Goal: Task Accomplishment & Management: Manage account settings

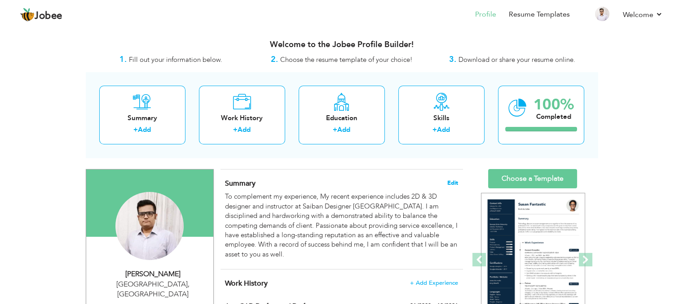
click at [452, 180] on span "Edit" at bounding box center [452, 183] width 11 height 6
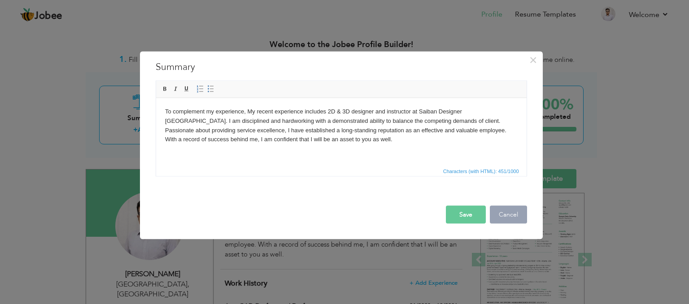
click at [515, 221] on button "Cancel" at bounding box center [508, 215] width 37 height 18
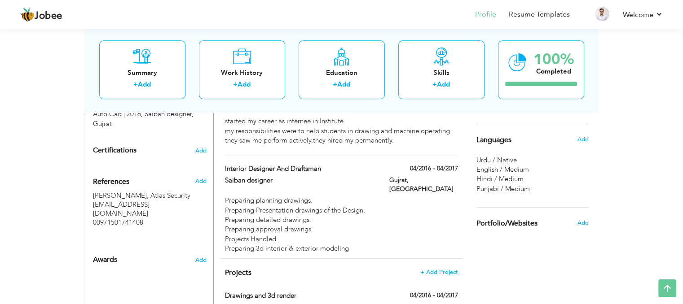
scroll to position [539, 0]
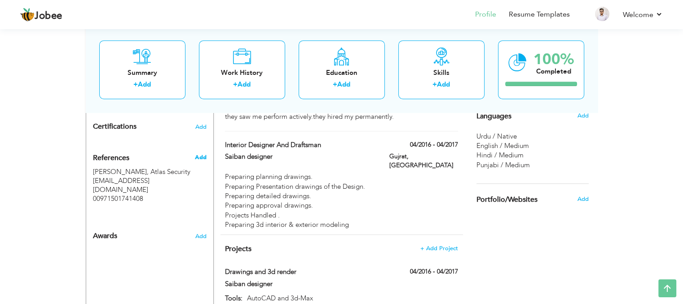
click at [203, 154] on span "Add" at bounding box center [200, 158] width 12 height 8
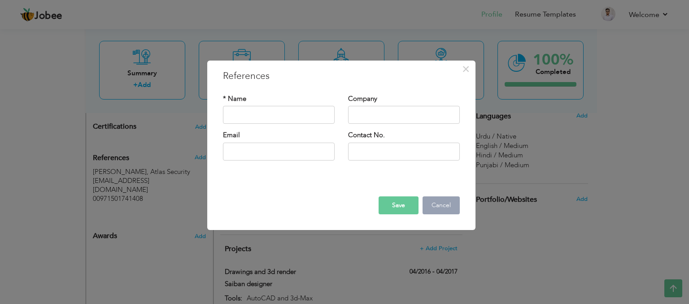
click at [441, 205] on button "Cancel" at bounding box center [441, 206] width 37 height 18
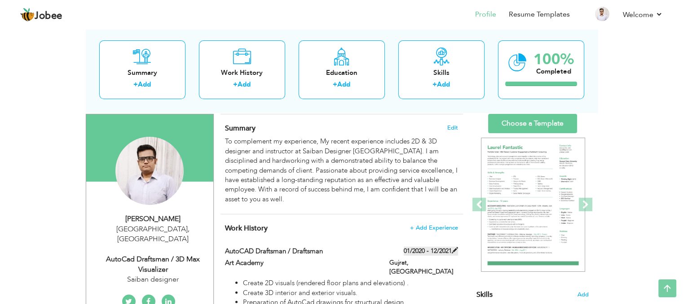
scroll to position [45, 0]
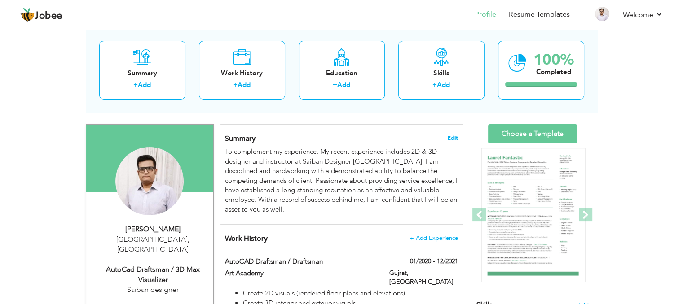
click at [452, 140] on span "Edit" at bounding box center [452, 138] width 11 height 6
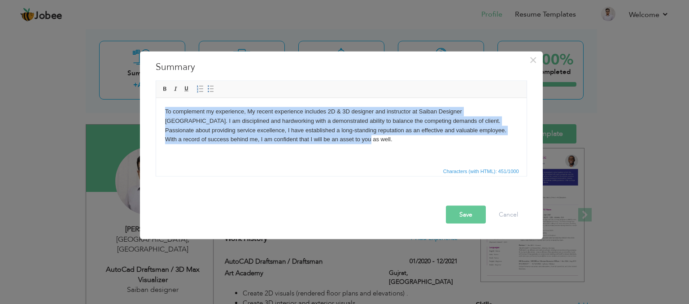
drag, startPoint x: 299, startPoint y: 142, endPoint x: 306, endPoint y: 206, distance: 63.6
click at [156, 108] on html "To complement my experience, My recent experience includes 2D & 3D designer and…" at bounding box center [341, 125] width 371 height 55
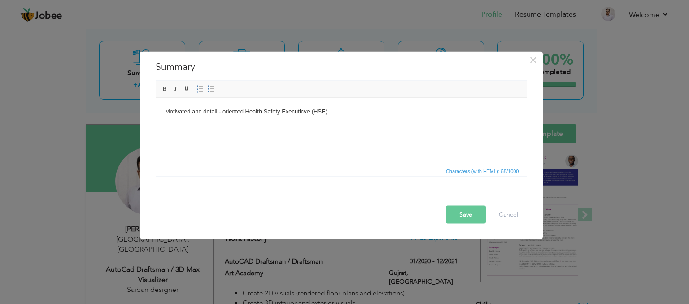
click at [368, 120] on html "Motivated and detail - oriented Health Safety Executicve (HSE)" at bounding box center [341, 111] width 371 height 27
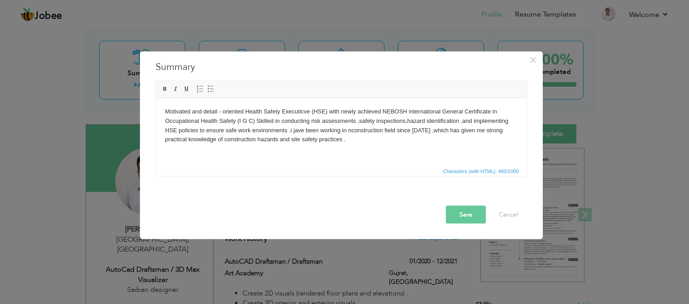
click at [465, 219] on button "Save" at bounding box center [466, 215] width 40 height 18
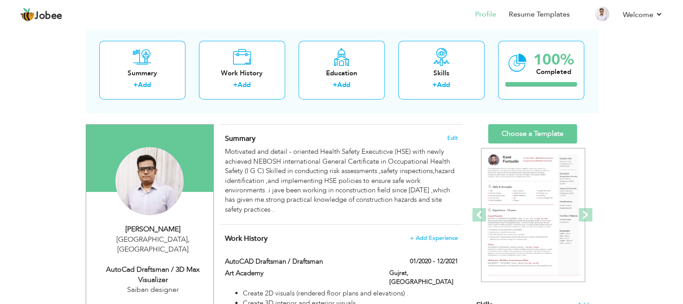
click at [166, 239] on div "Wazirabad , Pakistan" at bounding box center [153, 245] width 120 height 21
type input "[PERSON_NAME]"
type input "Ijaz"
type input "[PHONE_NUMBER]"
select select "number:166"
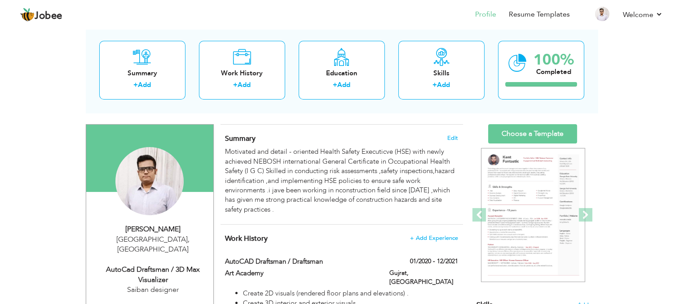
type input "[GEOGRAPHIC_DATA]"
select select "number:5"
type input "Saiban designer"
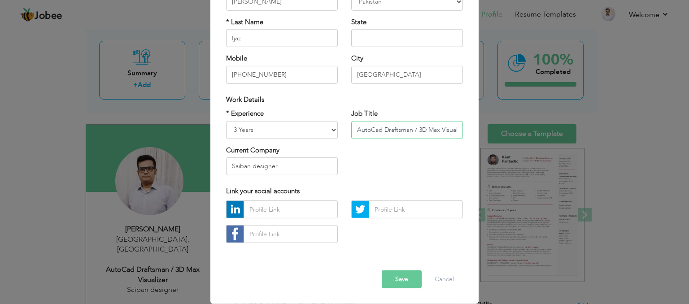
scroll to position [0, 9]
drag, startPoint x: 354, startPoint y: 132, endPoint x: 557, endPoint y: 137, distance: 203.4
click at [557, 137] on div "× Profile Contact Information * First Name Faheem * Last Name Ijaz" at bounding box center [344, 152] width 689 height 304
type input "S"
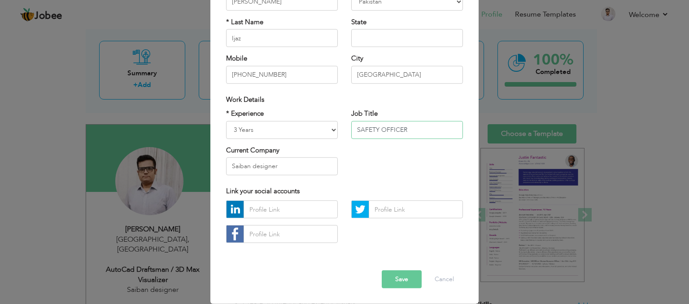
type input "SAFETY OFFICER"
click at [309, 128] on select "Entry Level Less than 1 Year 1 Year 2 Years 3 Years 4 Years 5 Years 6 Years 7 Y…" at bounding box center [282, 130] width 112 height 18
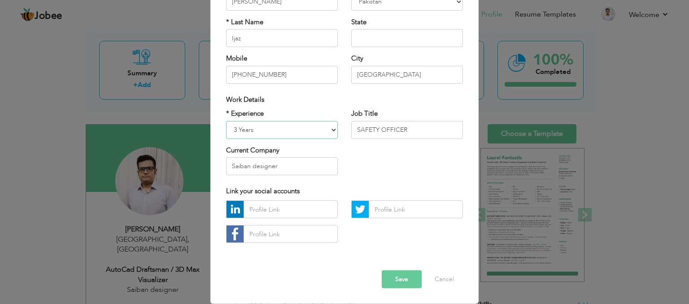
select select "number:1"
click at [226, 121] on select "Entry Level Less than 1 Year 1 Year 2 Years 3 Years 4 Years 5 Years 6 Years 7 Y…" at bounding box center [282, 130] width 112 height 18
drag, startPoint x: 288, startPoint y: 170, endPoint x: 210, endPoint y: 172, distance: 77.7
click at [211, 172] on div "× Profile Contact Information * First Name Faheem * Last Name Ijaz Mobile U.K" at bounding box center [345, 117] width 268 height 376
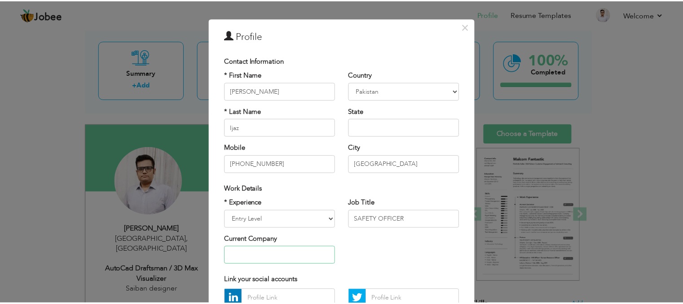
scroll to position [102, 0]
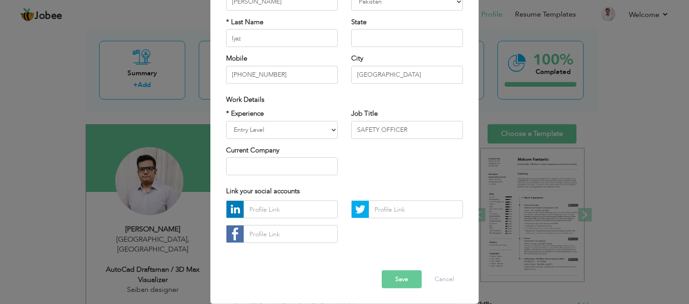
click at [407, 279] on button "Save" at bounding box center [402, 280] width 40 height 18
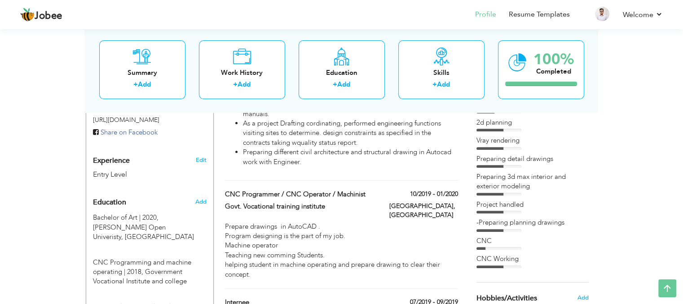
scroll to position [314, 0]
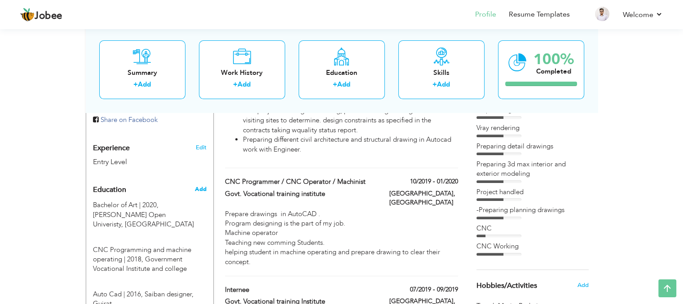
click at [201, 185] on span "Add" at bounding box center [200, 189] width 12 height 8
radio input "true"
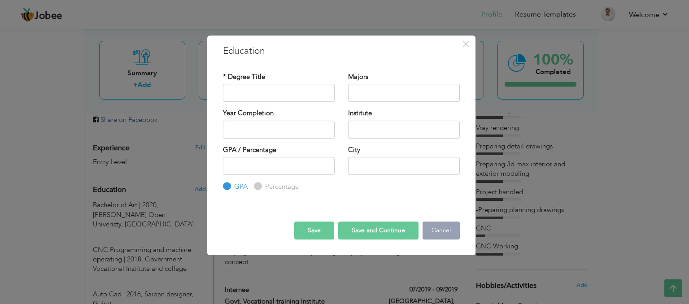
click at [449, 234] on button "Cancel" at bounding box center [441, 231] width 37 height 18
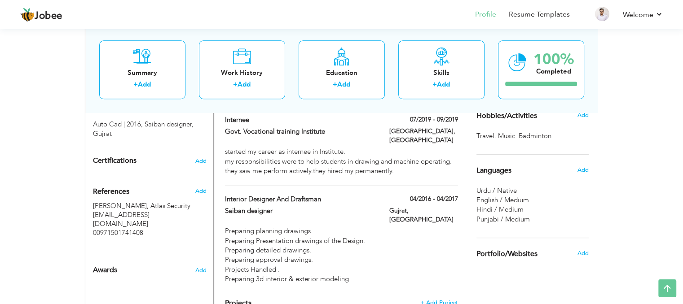
scroll to position [494, 0]
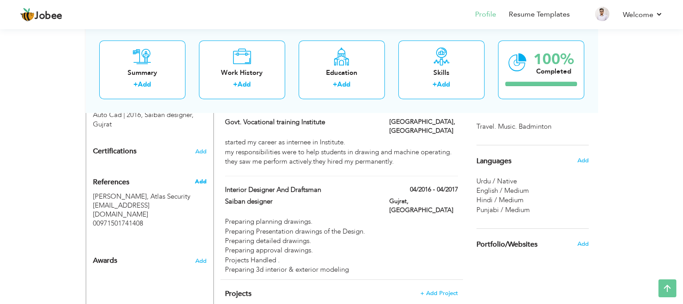
click at [205, 178] on span "Add" at bounding box center [200, 182] width 12 height 8
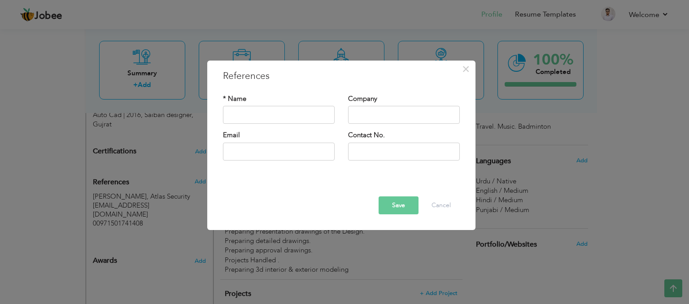
click at [148, 207] on div "× References * Name Company Email" at bounding box center [344, 152] width 689 height 304
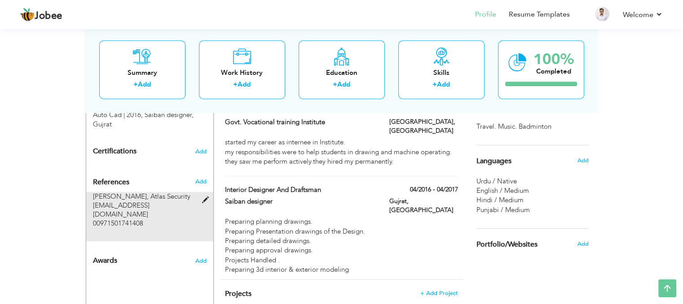
click at [206, 197] on span at bounding box center [207, 200] width 11 height 7
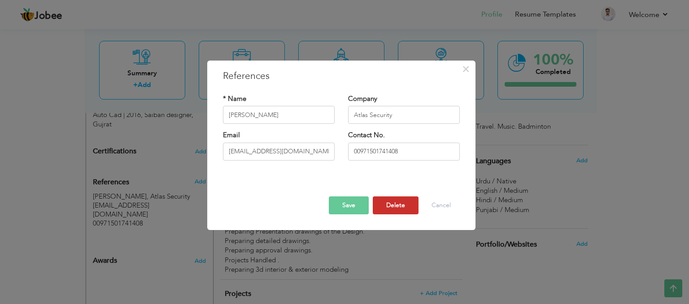
click at [404, 206] on button "Delete" at bounding box center [396, 206] width 46 height 18
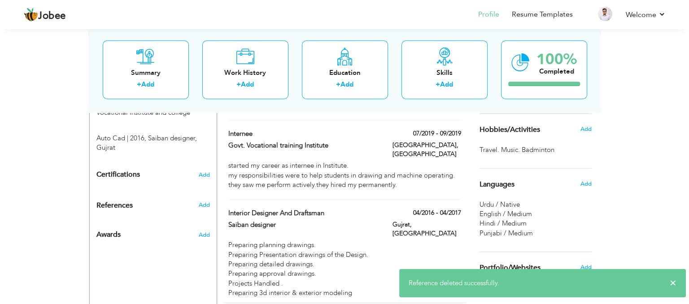
scroll to position [449, 0]
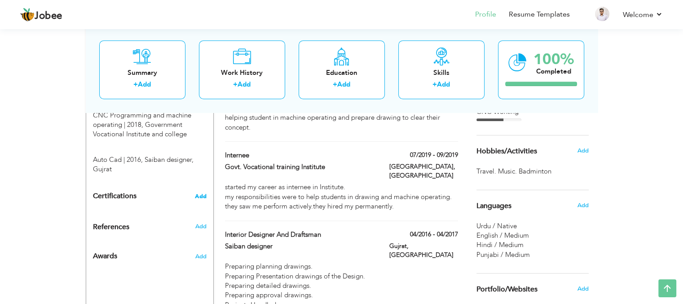
click at [199, 193] on span "Add" at bounding box center [201, 196] width 12 height 6
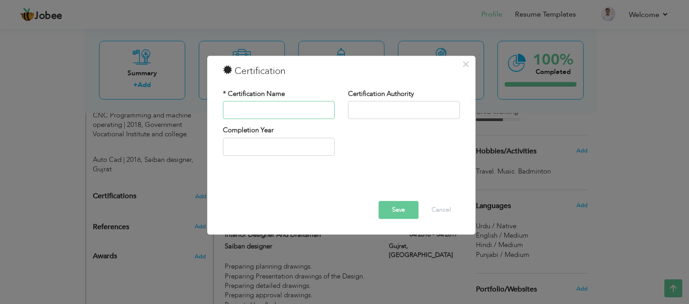
click at [263, 111] on input "text" at bounding box center [279, 110] width 112 height 18
type input "b"
type input "Basic Life Support & Fire Safety Orientation course"
type input "2025"
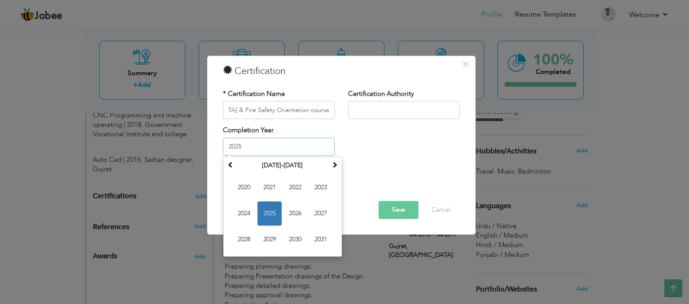
click at [258, 142] on input "2025" at bounding box center [279, 147] width 112 height 18
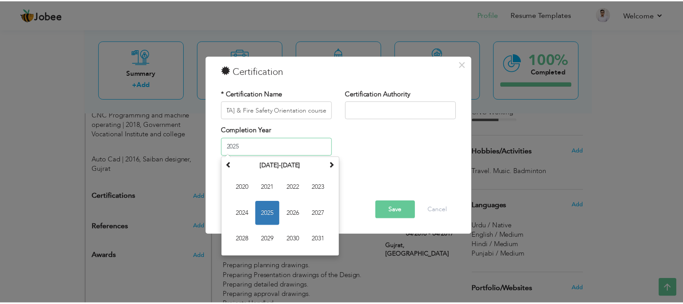
scroll to position [0, 0]
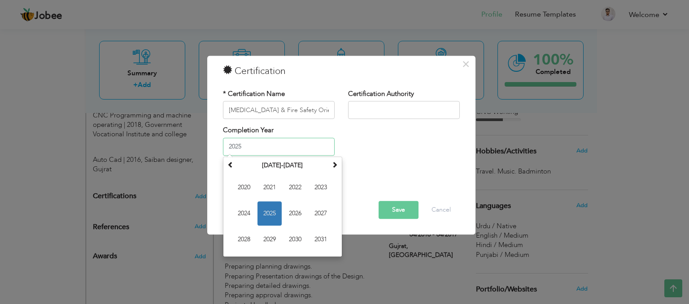
click at [276, 217] on span "2025" at bounding box center [270, 214] width 24 height 24
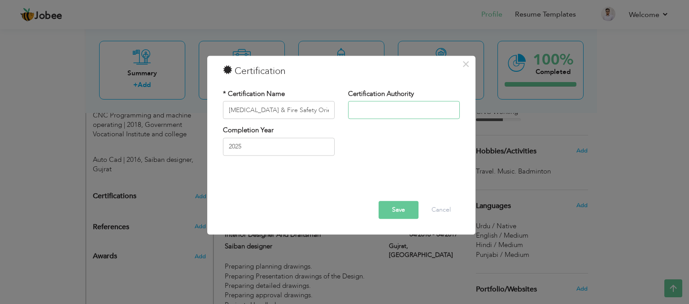
click at [397, 105] on input "text" at bounding box center [404, 110] width 112 height 18
click at [399, 208] on button "Save" at bounding box center [399, 211] width 40 height 18
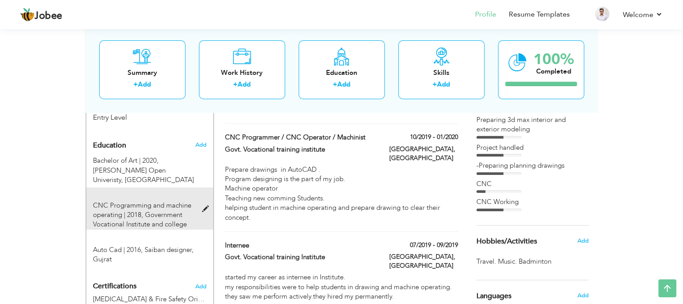
scroll to position [359, 0]
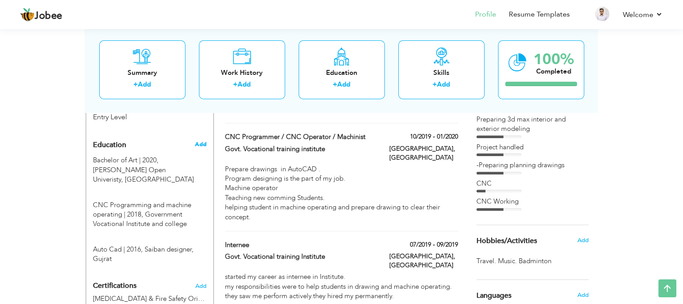
click at [201, 140] on span "Add" at bounding box center [200, 144] width 12 height 8
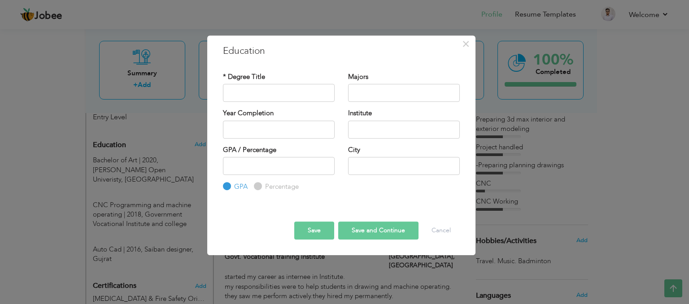
click at [167, 134] on div "× Education * Degree Title Majors Year Completion Institute GPA" at bounding box center [344, 152] width 689 height 304
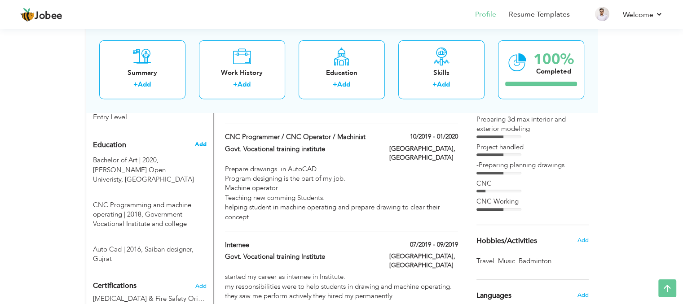
click at [200, 140] on span "Add" at bounding box center [200, 144] width 12 height 8
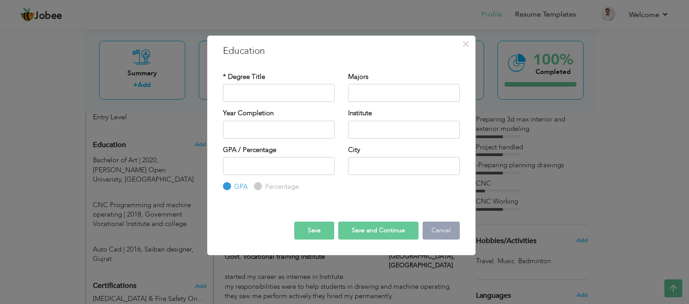
click at [445, 234] on button "Cancel" at bounding box center [441, 231] width 37 height 18
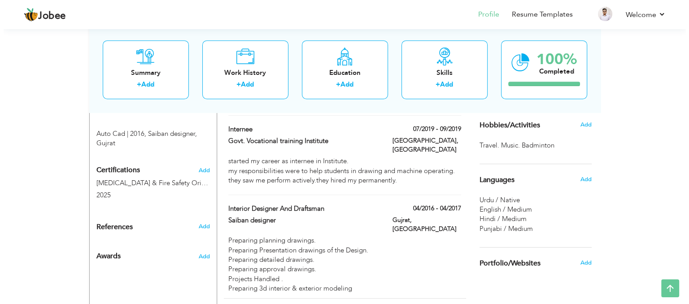
scroll to position [494, 0]
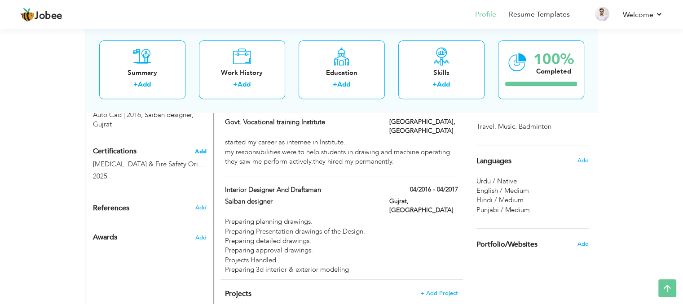
click at [204, 149] on span "Add" at bounding box center [201, 152] width 12 height 6
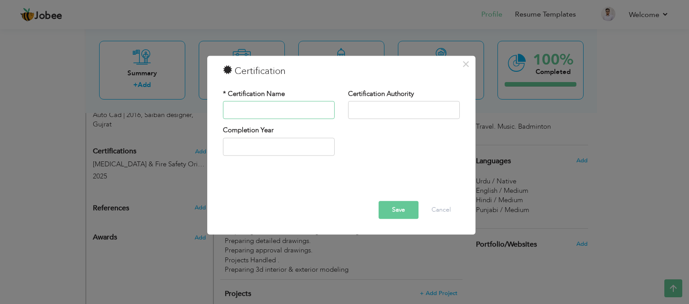
click at [281, 109] on input "text" at bounding box center [279, 110] width 112 height 18
type input "NEBOSH"
click at [269, 141] on input "text" at bounding box center [279, 147] width 112 height 18
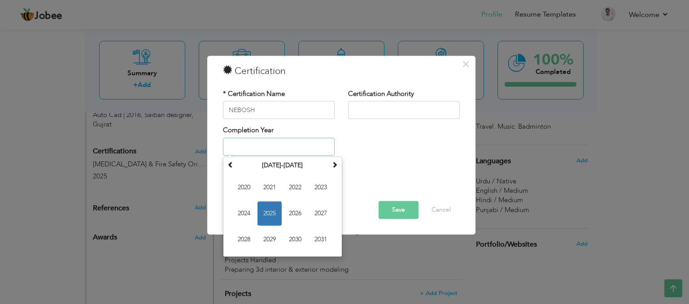
drag, startPoint x: 272, startPoint y: 214, endPoint x: 269, endPoint y: 187, distance: 26.7
click at [269, 206] on span "2025" at bounding box center [270, 214] width 24 height 24
type input "2025"
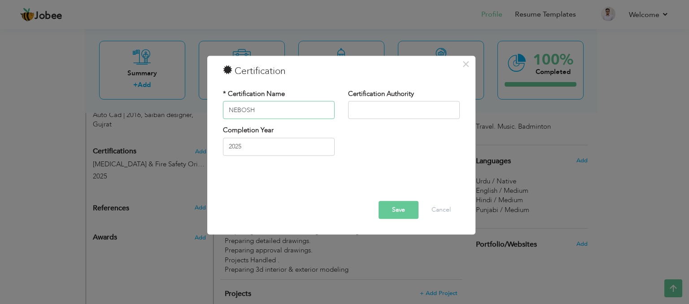
drag, startPoint x: 263, startPoint y: 103, endPoint x: 268, endPoint y: 110, distance: 8.5
click at [265, 105] on input "NEBOSH" at bounding box center [279, 110] width 112 height 18
paste input "International General Certificate in Occupational Health"
click at [327, 112] on input "NEBOSH ( International General Certificate in Occupational Health" at bounding box center [279, 110] width 112 height 18
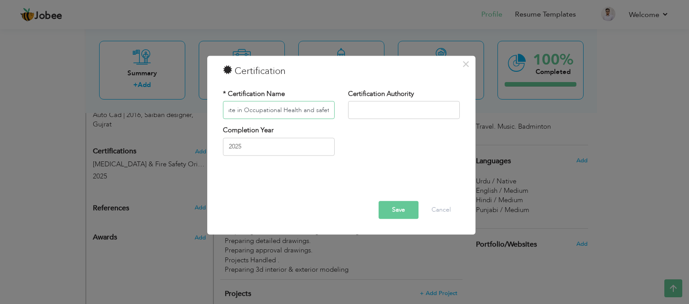
scroll to position [0, 117]
type input "NEBOSH ( International General Certificate in Occupational Health and safety)"
click at [403, 210] on button "Save" at bounding box center [399, 211] width 40 height 18
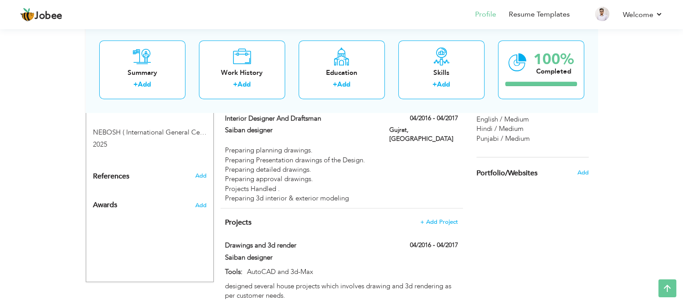
scroll to position [567, 0]
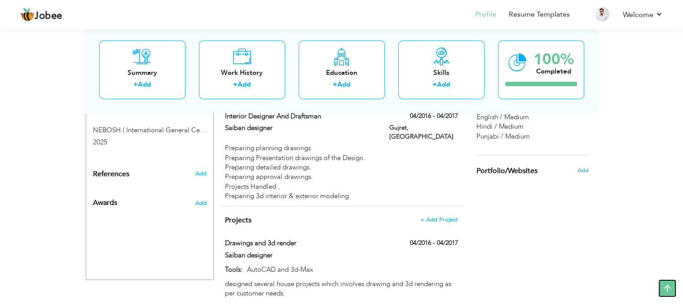
click at [671, 283] on icon at bounding box center [667, 289] width 18 height 18
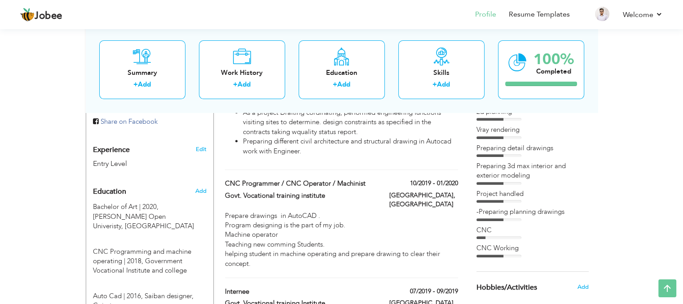
scroll to position [314, 0]
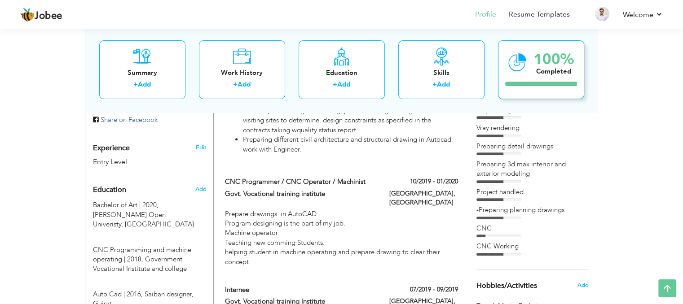
click at [559, 85] on div at bounding box center [541, 84] width 72 height 4
click at [554, 76] on div "Completed" at bounding box center [553, 71] width 40 height 9
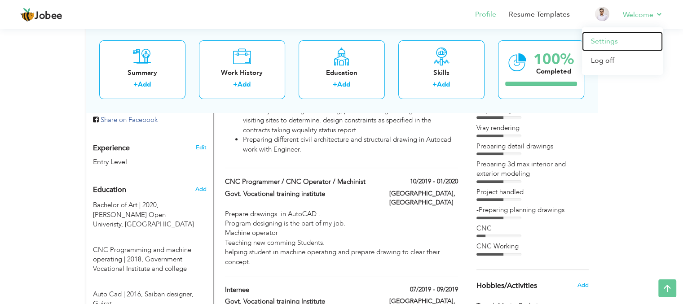
click at [620, 44] on link "Settings" at bounding box center [622, 41] width 81 height 19
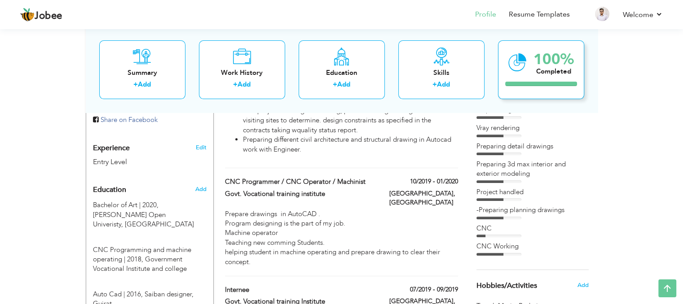
click at [547, 78] on div "100% Completed" at bounding box center [541, 69] width 86 height 59
click at [617, 16] on li "Welcome Settings Log off" at bounding box center [636, 15] width 53 height 24
click at [551, 15] on link "Resume Templates" at bounding box center [539, 14] width 61 height 10
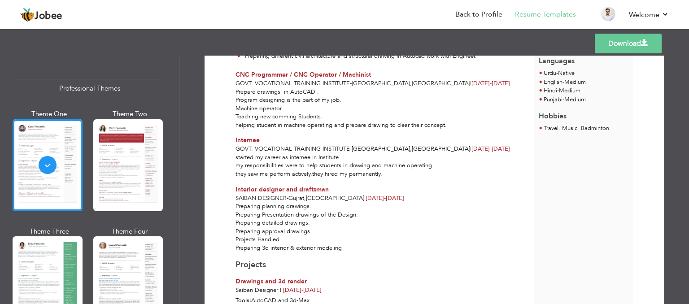
scroll to position [206, 0]
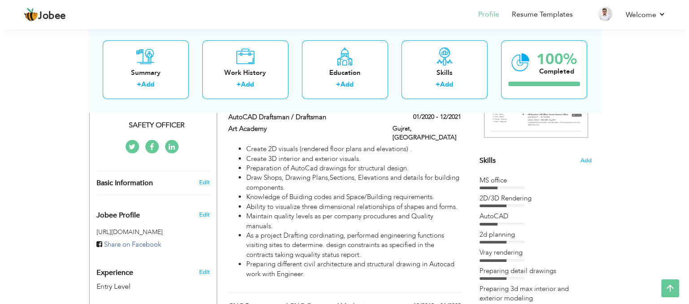
scroll to position [135, 0]
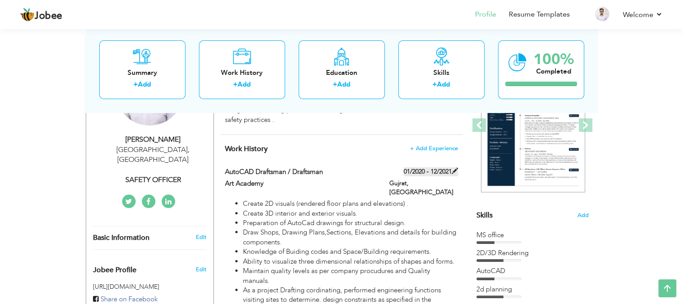
click at [455, 170] on span at bounding box center [455, 171] width 6 height 6
type input "AutoCAD Draftsman / Draftsman"
type input "Art Academy"
type input "01/2020"
type input "12/2021"
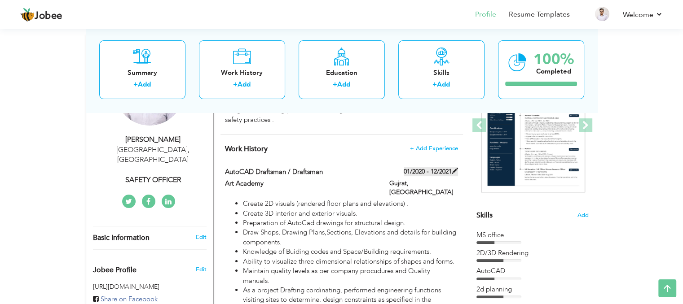
type input "[GEOGRAPHIC_DATA]"
type input "Gujrat"
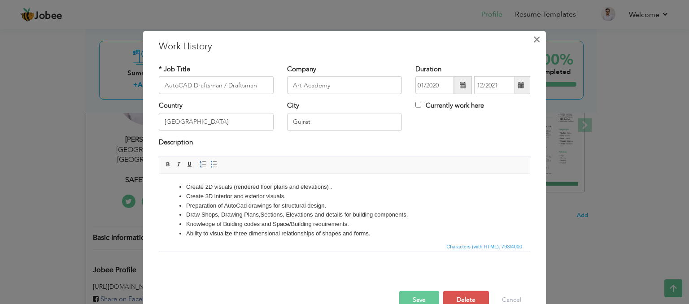
click at [533, 36] on span "×" at bounding box center [537, 39] width 8 height 16
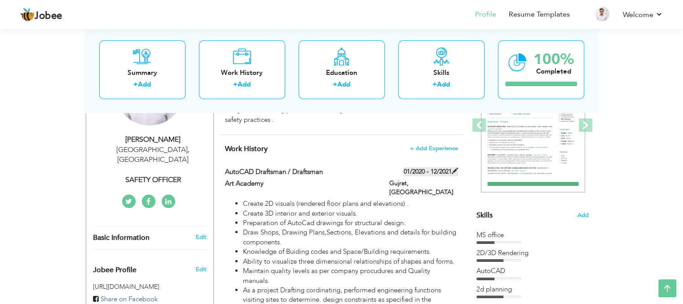
click at [457, 174] on span at bounding box center [455, 171] width 6 height 6
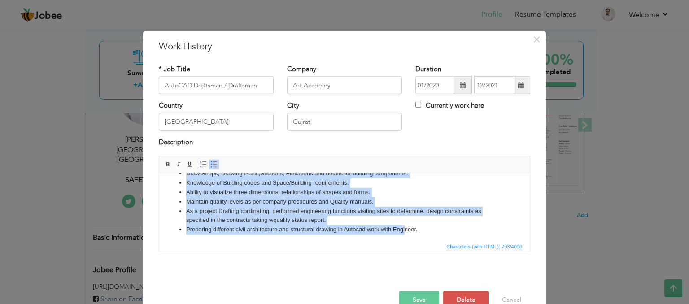
scroll to position [44, 0]
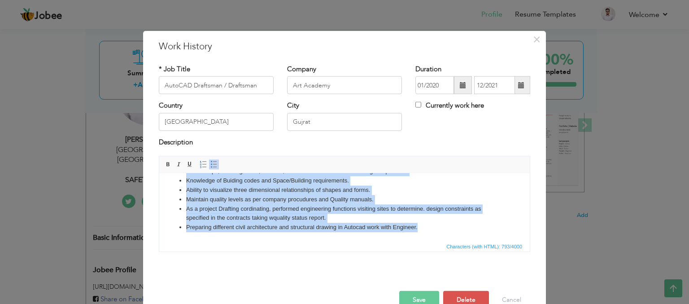
drag, startPoint x: 169, startPoint y: 185, endPoint x: 621, endPoint y: 439, distance: 517.7
click at [465, 241] on html "Create 2D visuals (rendered floor plans and elevations) . Create 3D interior an…" at bounding box center [344, 185] width 371 height 111
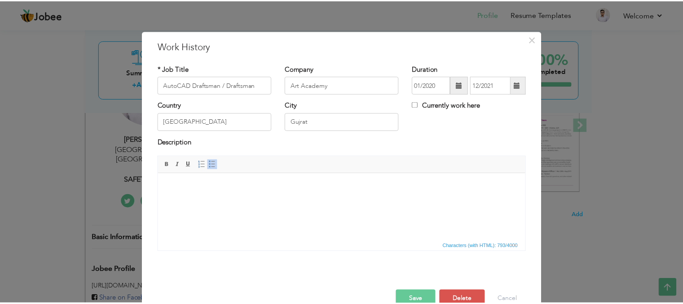
scroll to position [0, 0]
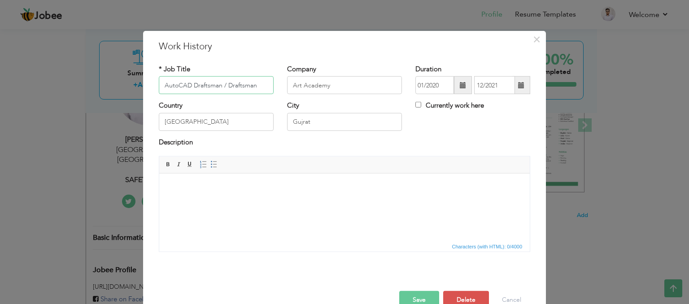
drag, startPoint x: 260, startPoint y: 84, endPoint x: 39, endPoint y: 99, distance: 222.2
click at [39, 99] on div "× Work History * Job Title AutoCAD Draftsman / Draftsman Company Art Academy Du…" at bounding box center [344, 152] width 689 height 304
click at [534, 42] on span "×" at bounding box center [537, 39] width 8 height 16
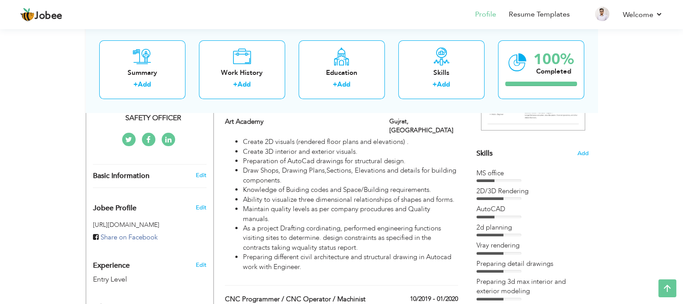
scroll to position [119, 0]
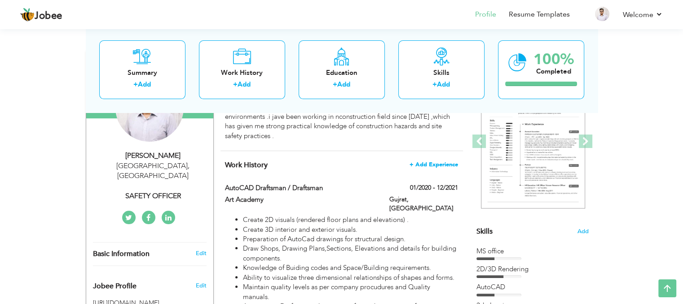
click at [437, 162] on span "+ Add Experience" at bounding box center [433, 165] width 48 height 6
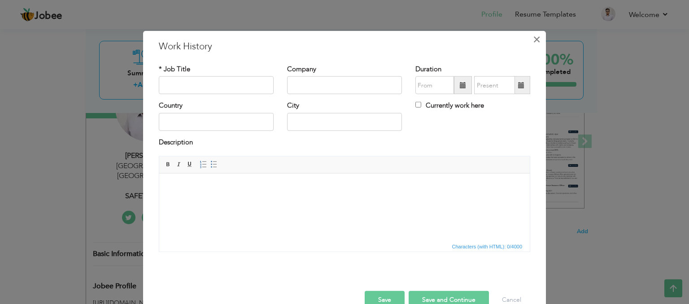
click at [533, 36] on span "×" at bounding box center [537, 39] width 8 height 16
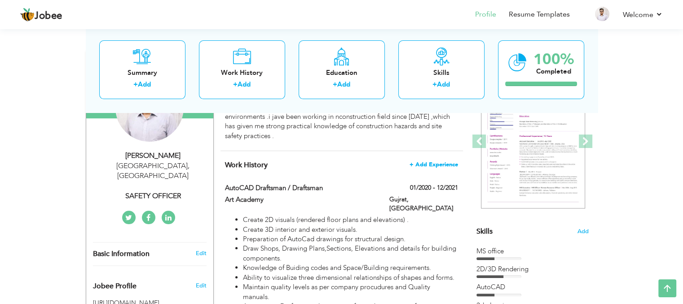
click at [444, 163] on span "+ Add Experience" at bounding box center [433, 165] width 48 height 6
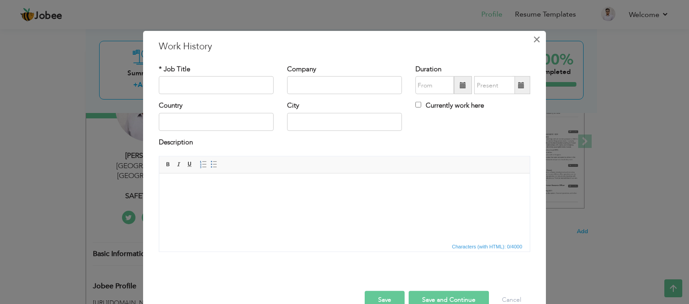
click at [533, 40] on span "×" at bounding box center [537, 39] width 8 height 16
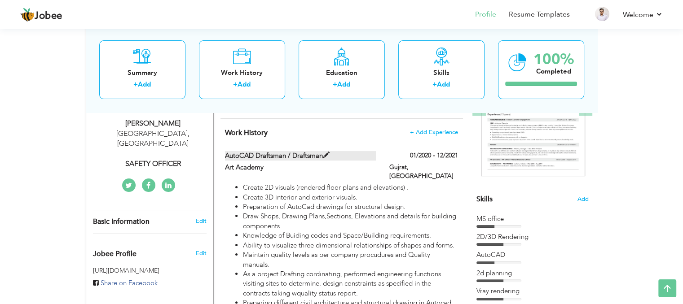
scroll to position [208, 0]
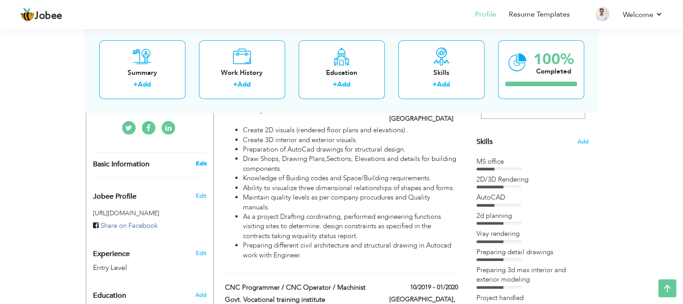
click at [198, 160] on link "Edit" at bounding box center [200, 164] width 11 height 8
select select "number:166"
select select "number:1"
type input "SAFETY OFFICER"
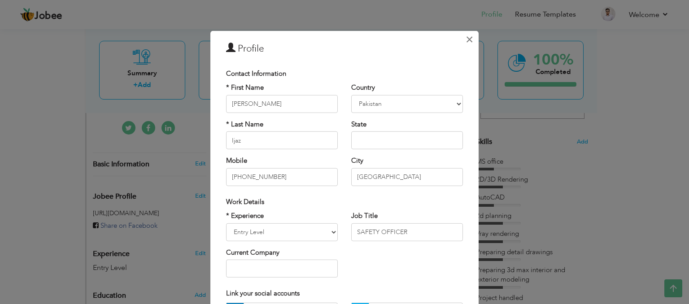
click at [466, 41] on span "×" at bounding box center [470, 39] width 8 height 16
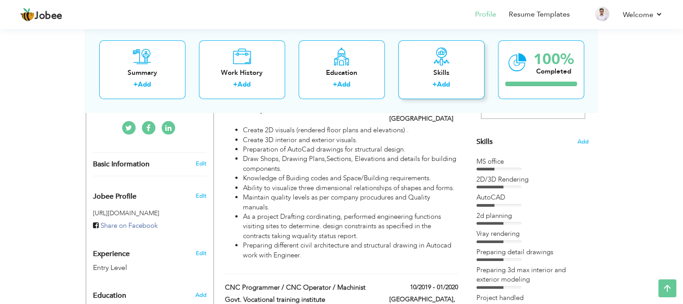
click at [447, 70] on div "Skills" at bounding box center [441, 72] width 72 height 9
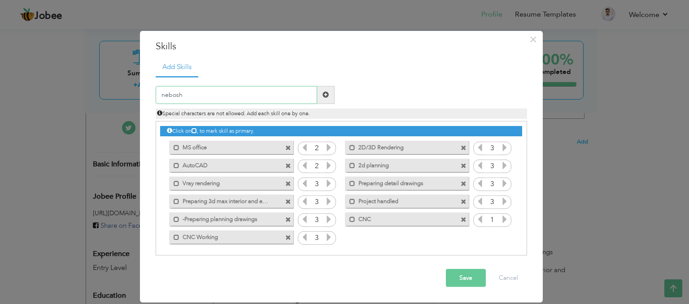
type input "nebosh"
click at [329, 92] on span at bounding box center [326, 95] width 18 height 18
click at [505, 236] on icon at bounding box center [505, 237] width 8 height 8
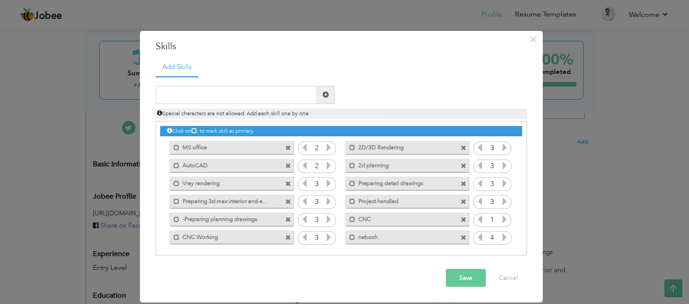
click at [505, 236] on icon at bounding box center [505, 237] width 8 height 8
click at [479, 240] on icon at bounding box center [480, 237] width 8 height 8
click at [470, 279] on button "Save" at bounding box center [466, 278] width 40 height 18
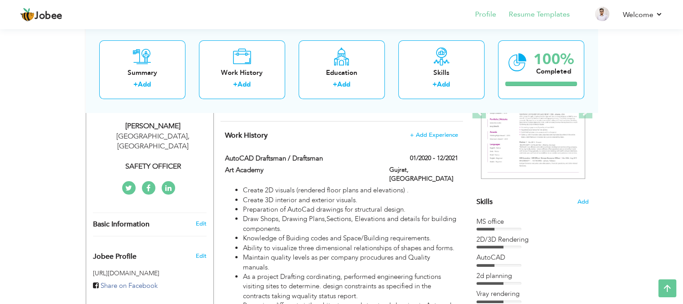
scroll to position [135, 0]
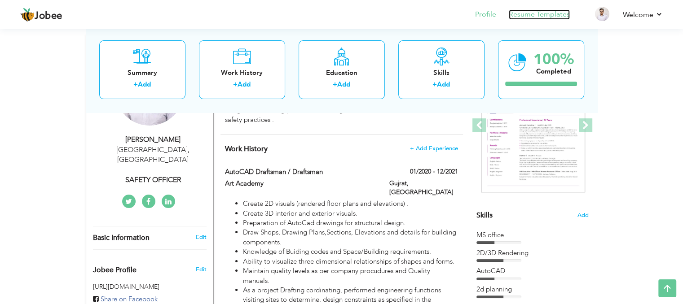
click at [542, 15] on link "Resume Templates" at bounding box center [539, 14] width 61 height 10
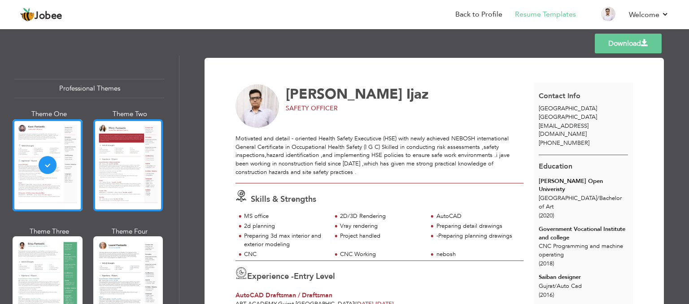
click at [138, 169] on div at bounding box center [128, 165] width 70 height 92
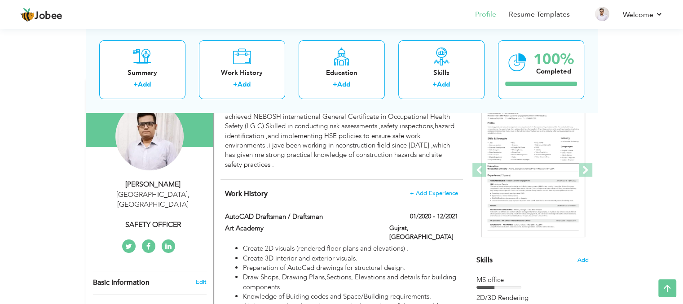
scroll to position [90, 0]
click at [444, 194] on span "+ Add Experience" at bounding box center [433, 193] width 48 height 6
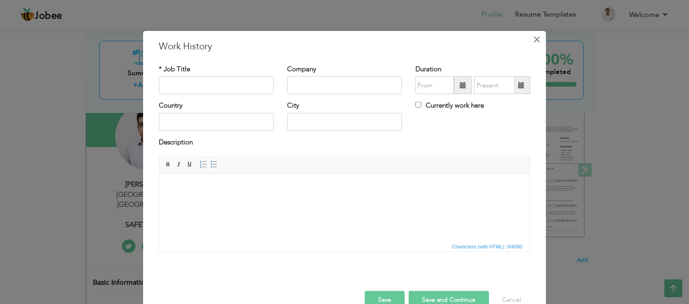
click at [533, 42] on span "×" at bounding box center [537, 39] width 8 height 16
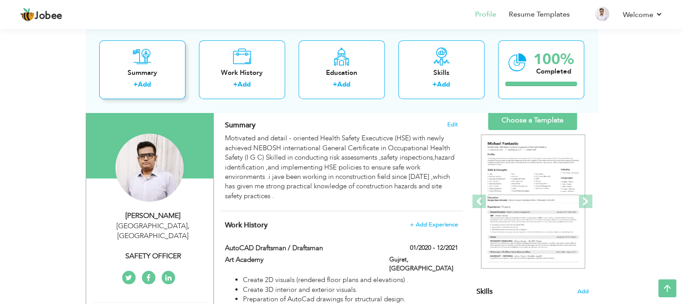
scroll to position [0, 0]
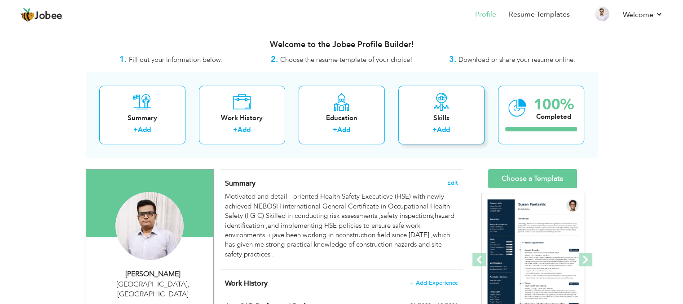
click at [438, 126] on link "Add" at bounding box center [443, 129] width 13 height 9
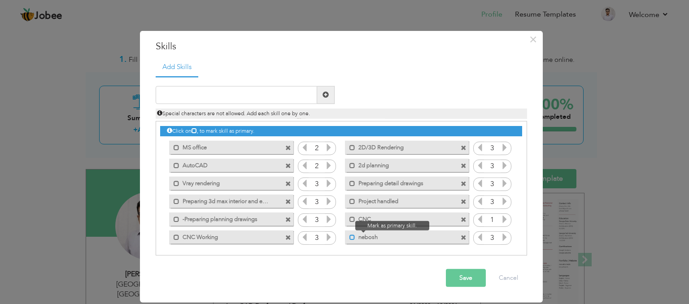
click at [351, 240] on span at bounding box center [353, 238] width 6 height 6
click at [351, 240] on span at bounding box center [354, 238] width 6 height 6
drag, startPoint x: 380, startPoint y: 240, endPoint x: 426, endPoint y: 232, distance: 46.1
click at [367, 215] on div "Click on , to mark skill as primary. Mark as primary skill. MS office 2 2D/3D R…" at bounding box center [341, 184] width 362 height 125
drag, startPoint x: 503, startPoint y: 237, endPoint x: 318, endPoint y: 142, distance: 208.2
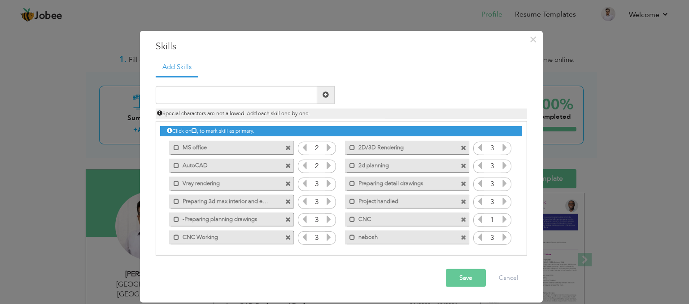
click at [318, 142] on div "Click on , to mark skill as primary. Mark as primary skill. MS office 2 2D/3D R…" at bounding box center [341, 184] width 362 height 125
click at [464, 238] on span at bounding box center [464, 238] width 6 height 6
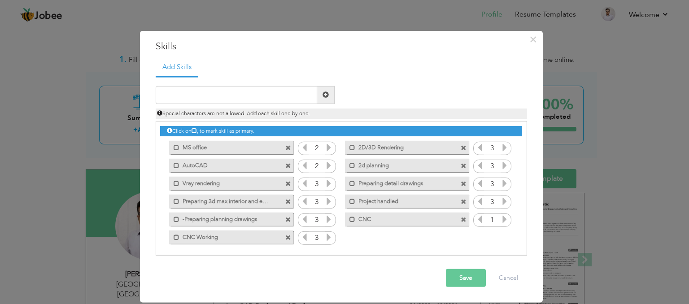
drag, startPoint x: 245, startPoint y: 84, endPoint x: 257, endPoint y: 95, distance: 15.6
click at [254, 93] on div "Duplicate entry" at bounding box center [342, 166] width 372 height 180
click at [258, 95] on input "text" at bounding box center [237, 95] width 162 height 18
paste input "International General Certificate in Occu"
drag, startPoint x: 334, startPoint y: 143, endPoint x: 320, endPoint y: 135, distance: 15.7
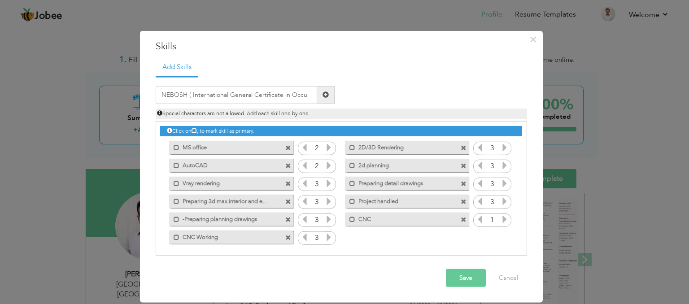
click at [329, 143] on div "Click on , to mark skill as primary. Mark as primary skill. MS office 2 2D/3D R…" at bounding box center [341, 184] width 362 height 125
click at [308, 94] on input "NEBOSH ( International General Certificate in Occu" at bounding box center [237, 95] width 162 height 18
drag, startPoint x: 248, startPoint y: 95, endPoint x: 376, endPoint y: 104, distance: 128.7
click at [378, 102] on div "NEBOSH ( International General Certificate in Occu Duplicate entry Special char…" at bounding box center [341, 102] width 385 height 33
click at [308, 94] on input "NEBOSH ( International General Certificate in Occu" at bounding box center [237, 95] width 162 height 18
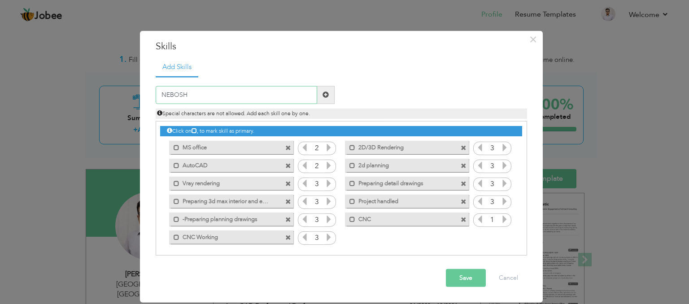
paste input "International General Certificate in Occup"
drag, startPoint x: 226, startPoint y: 92, endPoint x: 186, endPoint y: 90, distance: 40.0
click at [186, 90] on input "NEBOSH International General Certificate in Occup" at bounding box center [237, 95] width 162 height 18
click at [271, 92] on input "NEBOSH General Certificate in Occup" at bounding box center [237, 95] width 162 height 18
type input "NEBOSH General Certificate"
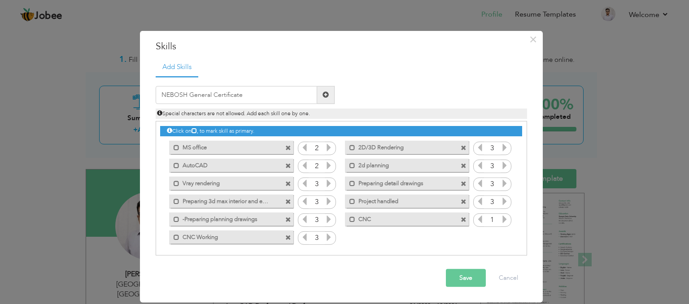
click at [463, 275] on button "Save" at bounding box center [466, 278] width 40 height 18
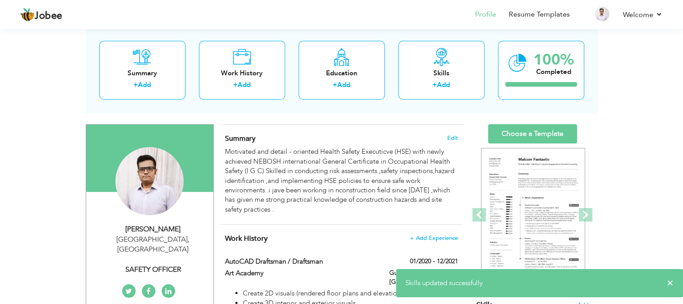
scroll to position [90, 0]
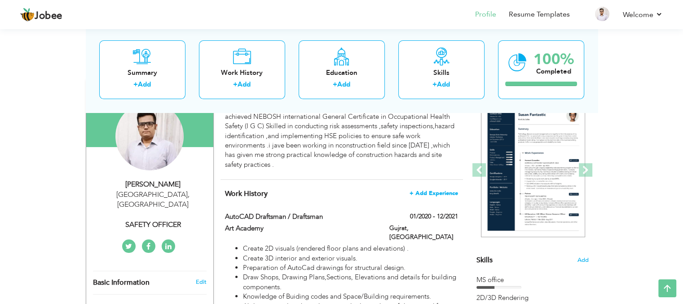
click at [421, 190] on span "+ Add Experience" at bounding box center [433, 193] width 48 height 6
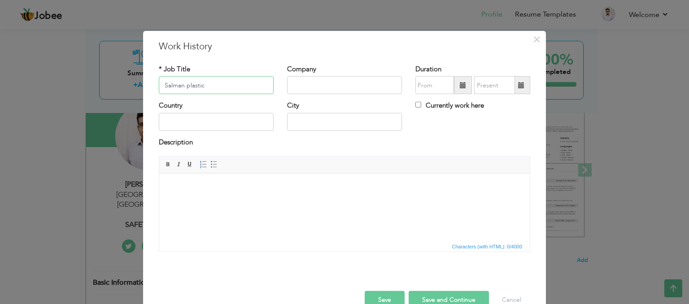
type input "Salman plastic"
drag, startPoint x: 243, startPoint y: 89, endPoint x: 110, endPoint y: 75, distance: 134.1
click at [108, 75] on div "× Work History * Job Title Salman plastic Company Duration Country City" at bounding box center [344, 152] width 689 height 304
type input "s"
type input "S"
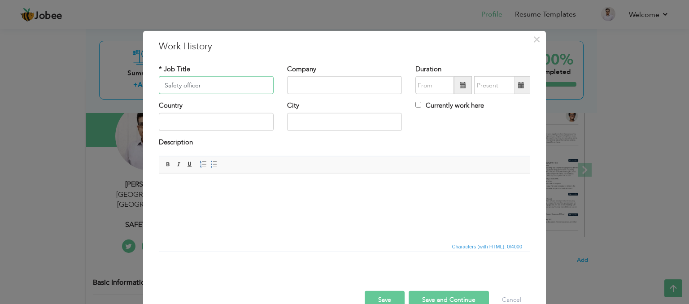
type input "Safety officer"
click at [309, 83] on input "text" at bounding box center [344, 85] width 115 height 18
type input "s"
type input "Salman"
drag, startPoint x: 325, startPoint y: 85, endPoint x: 241, endPoint y: 81, distance: 83.6
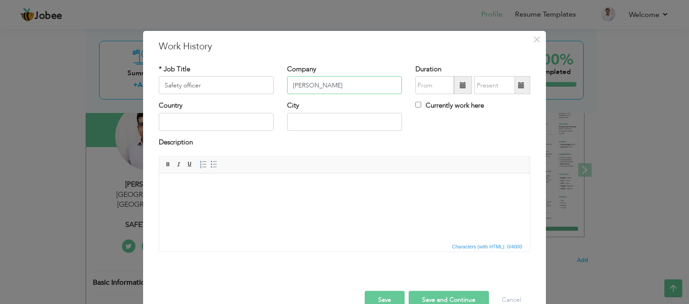
click at [241, 81] on div "* Job Title Safety officer Company Salman Duration" at bounding box center [344, 83] width 385 height 36
drag, startPoint x: 196, startPoint y: 81, endPoint x: 94, endPoint y: 88, distance: 102.1
click at [94, 88] on div "× Work History * Job Title Safety officer Company Duration Country City" at bounding box center [344, 152] width 689 height 304
click at [208, 200] on html at bounding box center [344, 187] width 371 height 27
click at [211, 166] on span at bounding box center [214, 164] width 7 height 7
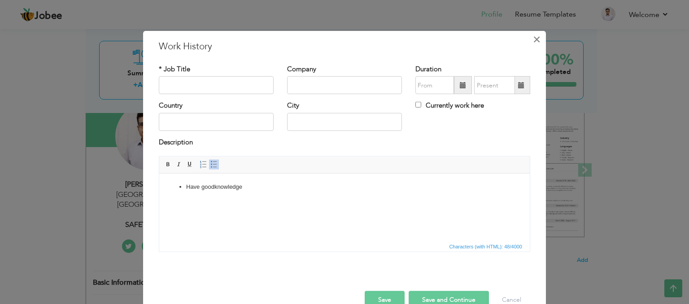
click at [530, 38] on button "×" at bounding box center [537, 39] width 14 height 14
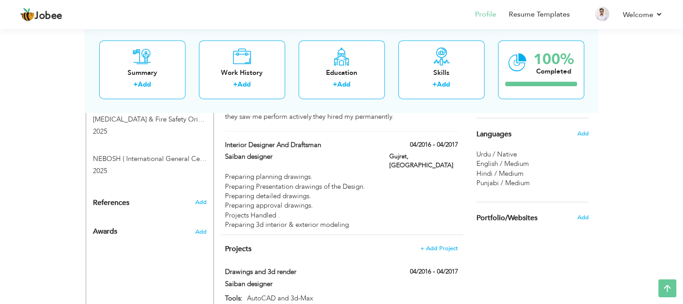
scroll to position [567, 0]
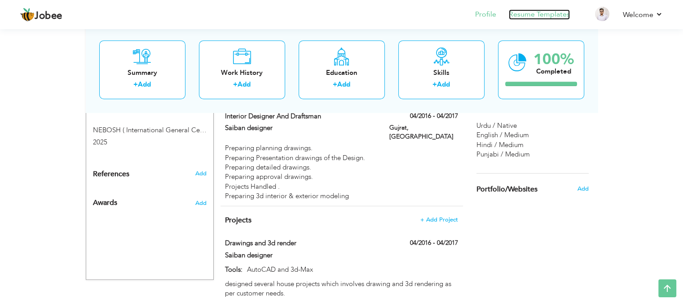
click at [536, 12] on link "Resume Templates" at bounding box center [539, 14] width 61 height 10
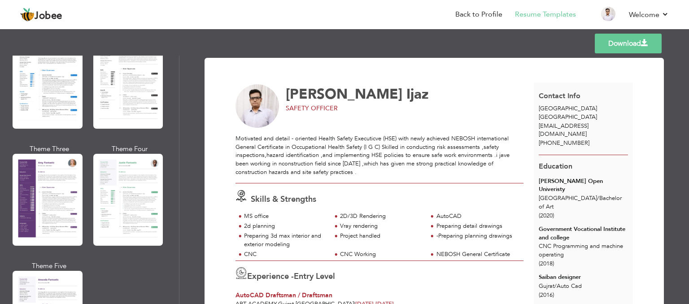
scroll to position [763, 0]
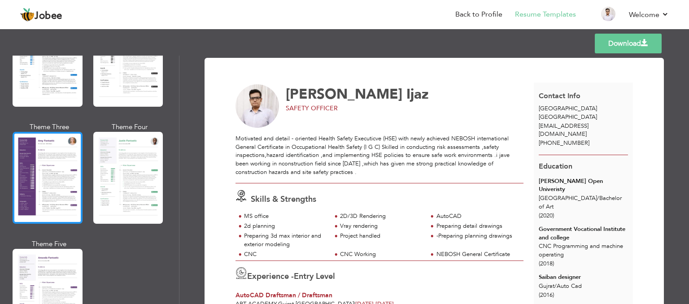
click at [56, 184] on div at bounding box center [48, 178] width 70 height 92
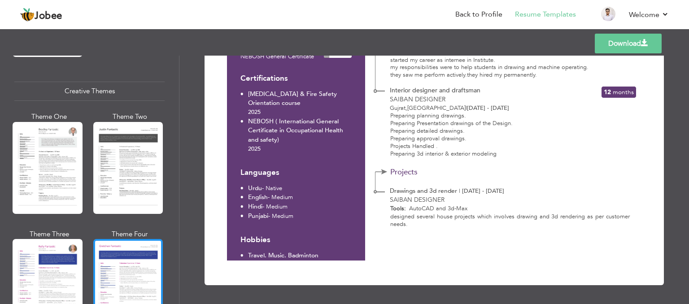
scroll to position [1077, 0]
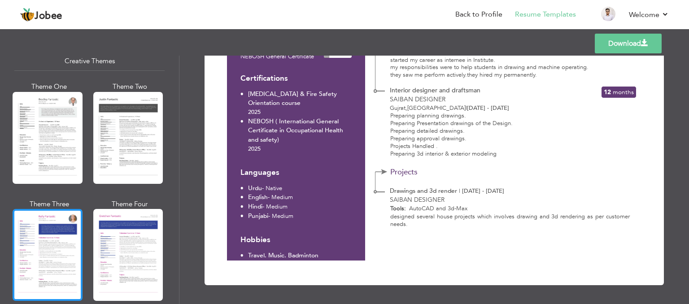
click at [46, 235] on div at bounding box center [48, 255] width 70 height 92
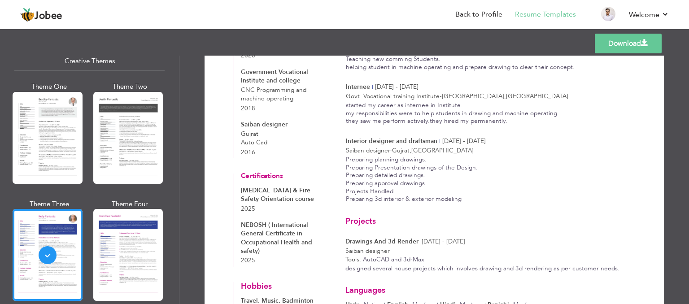
scroll to position [359, 0]
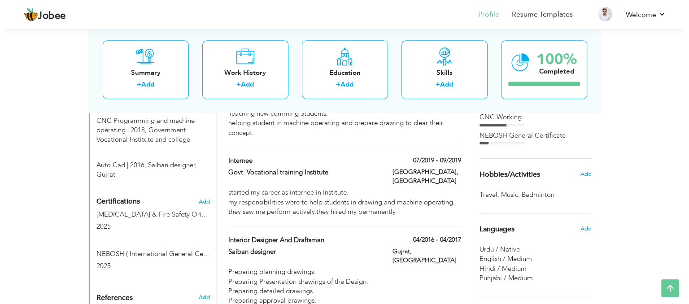
scroll to position [431, 0]
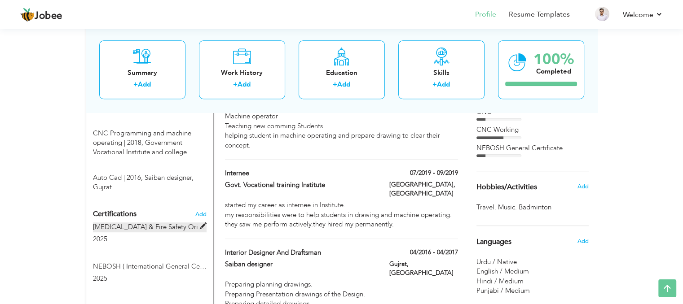
click at [202, 223] on span at bounding box center [203, 226] width 7 height 7
type input "[MEDICAL_DATA] & Fire Safety Orientation course"
type input "2025"
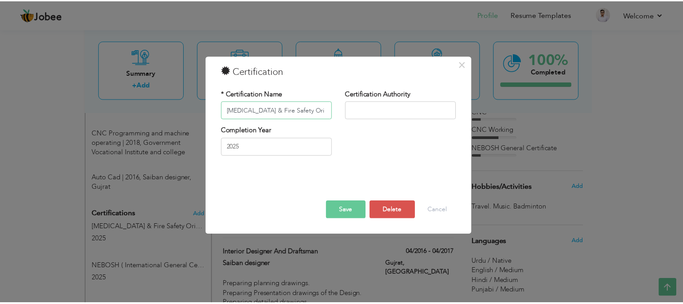
scroll to position [0, 0]
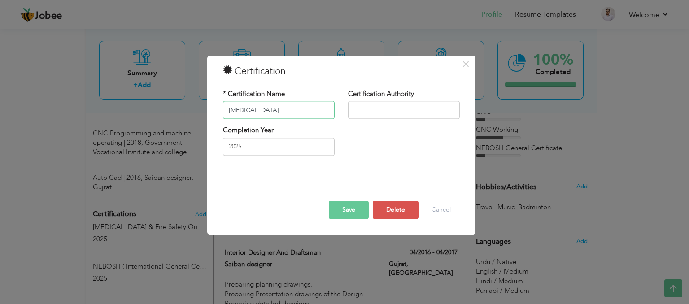
type input "[MEDICAL_DATA]"
click at [349, 214] on button "Save" at bounding box center [349, 211] width 40 height 18
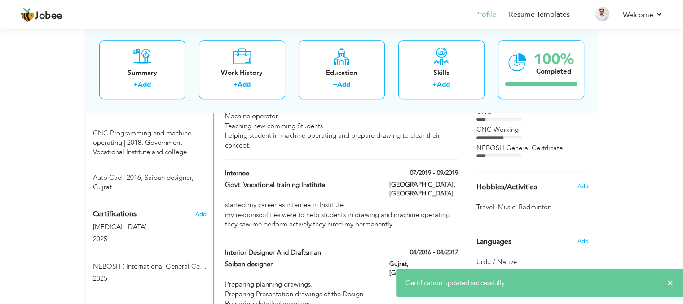
click at [208, 206] on div "Certifications Add [MEDICAL_DATA] 2025 [MEDICAL_DATA] 2025 2025 2025" at bounding box center [149, 247] width 127 height 82
click at [201, 211] on span "Add" at bounding box center [201, 214] width 12 height 6
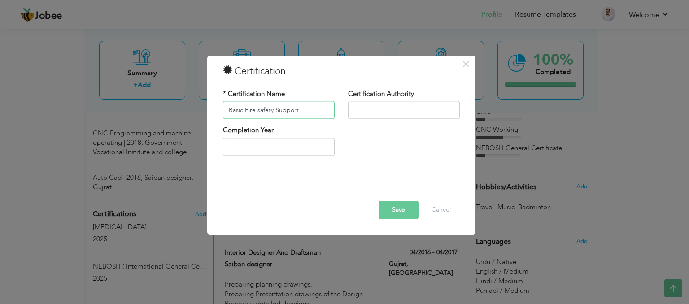
type input "Basic Fire safety Support"
type input "2025"
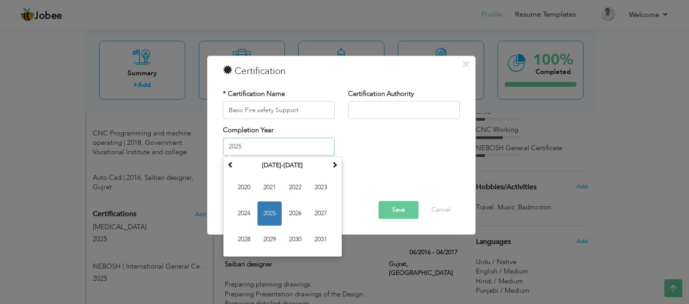
click at [273, 151] on input "2025" at bounding box center [279, 147] width 112 height 18
drag, startPoint x: 272, startPoint y: 212, endPoint x: 409, endPoint y: 212, distance: 136.9
click at [280, 212] on span "2025" at bounding box center [270, 214] width 24 height 24
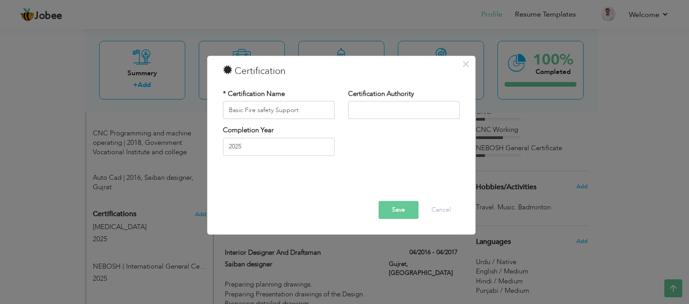
click at [399, 209] on button "Save" at bounding box center [399, 211] width 40 height 18
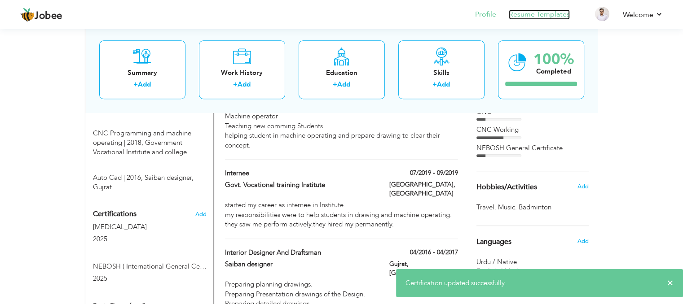
click at [537, 16] on link "Resume Templates" at bounding box center [539, 14] width 61 height 10
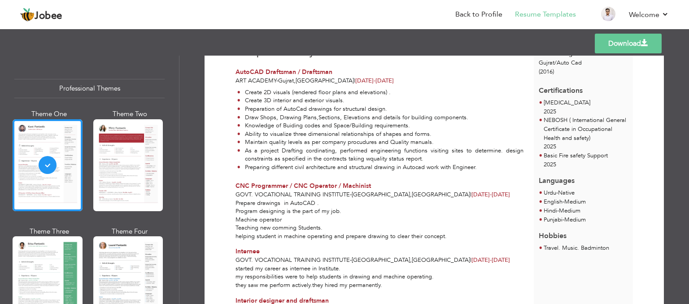
scroll to position [224, 0]
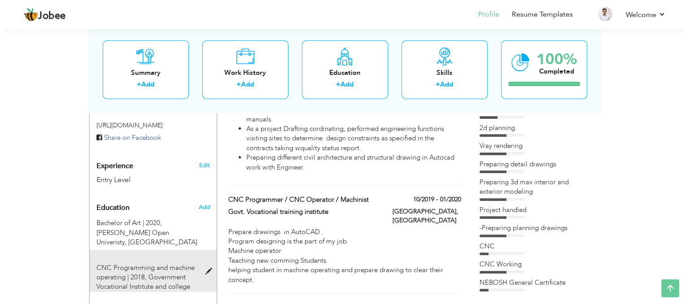
scroll to position [476, 0]
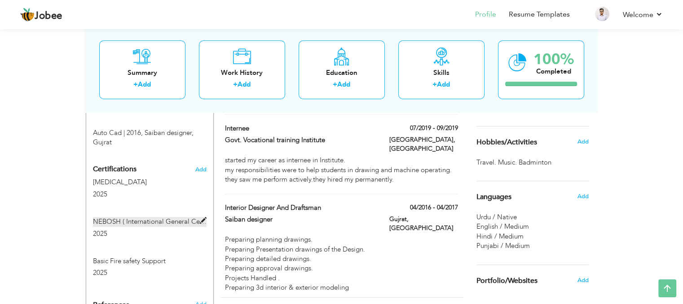
click at [202, 218] on span at bounding box center [203, 221] width 7 height 7
type input "NEBOSH ( International General Certificate in Occupational Health and safety)"
type input "2025"
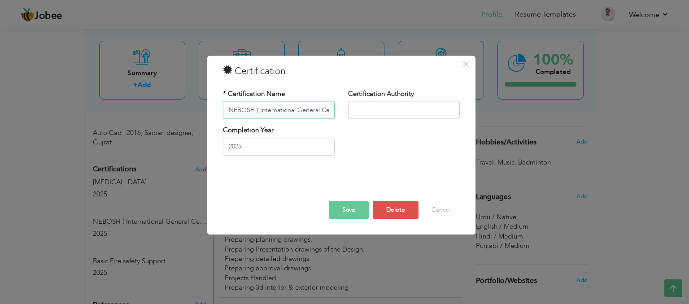
scroll to position [0, 117]
click at [393, 207] on button "Delete" at bounding box center [396, 211] width 46 height 18
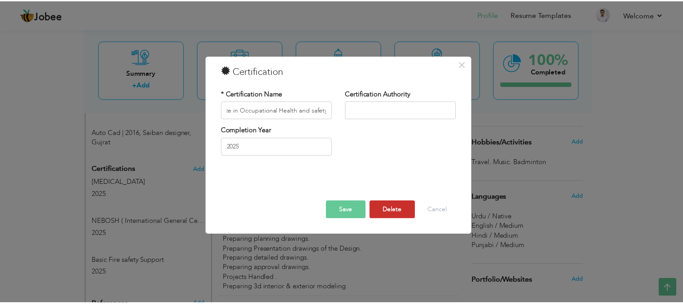
scroll to position [0, 0]
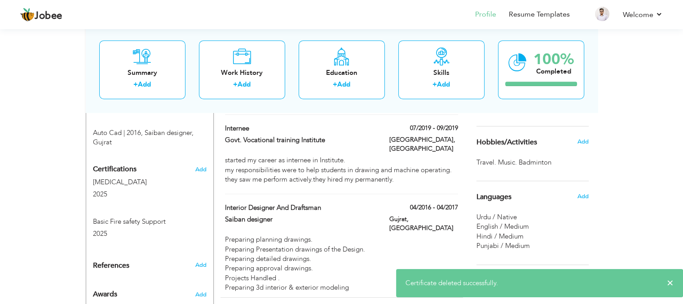
click at [206, 161] on div "Certifications Add [MEDICAL_DATA] 2025 [MEDICAL_DATA] 2025 2025 2025" at bounding box center [149, 202] width 127 height 82
click at [201, 167] on span "Add" at bounding box center [201, 170] width 12 height 6
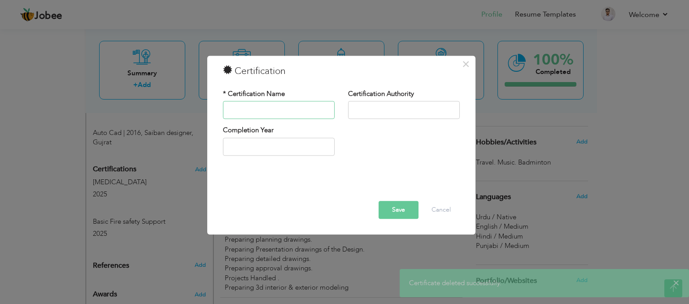
click at [299, 112] on input "text" at bounding box center [279, 110] width 112 height 18
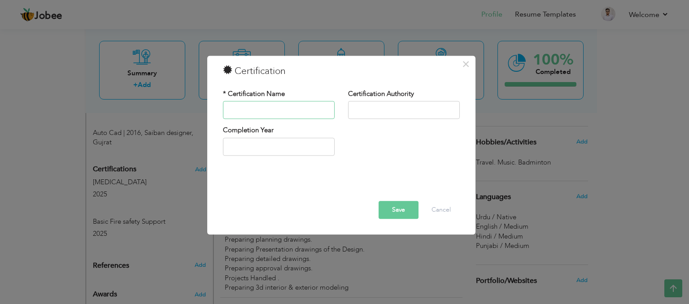
type input "NEBOSH ( International General Certificate in Occupational Health and safety)"
type input "2025"
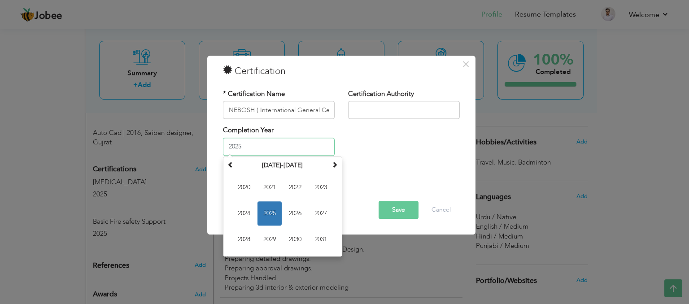
click at [306, 154] on input "2025" at bounding box center [279, 147] width 112 height 18
drag, startPoint x: 272, startPoint y: 211, endPoint x: 441, endPoint y: 198, distance: 170.1
click at [302, 211] on td "2020 2021 2022 2023 2024 2025 2026 2027 2028 2029 2030 2031" at bounding box center [282, 213] width 115 height 83
drag, startPoint x: 271, startPoint y: 216, endPoint x: 313, endPoint y: 214, distance: 41.8
click at [271, 216] on span "2025" at bounding box center [270, 214] width 24 height 24
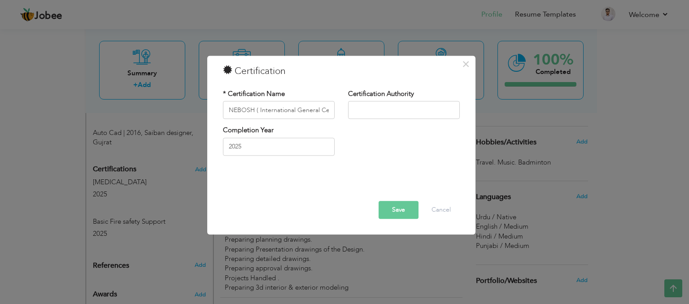
drag, startPoint x: 417, startPoint y: 206, endPoint x: 407, endPoint y: 208, distance: 10.1
click at [409, 206] on button "Save" at bounding box center [399, 211] width 40 height 18
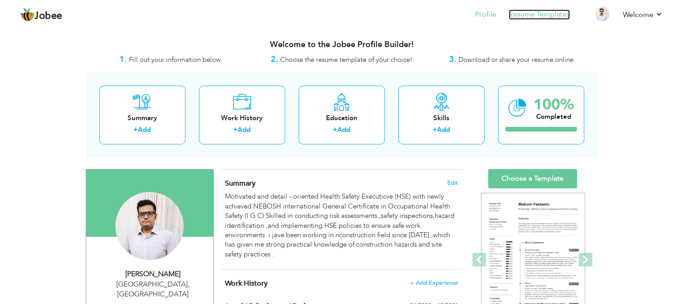
click at [531, 14] on link "Resume Templates" at bounding box center [539, 14] width 61 height 10
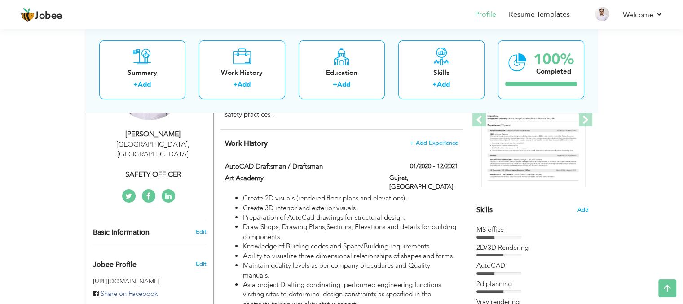
scroll to position [135, 0]
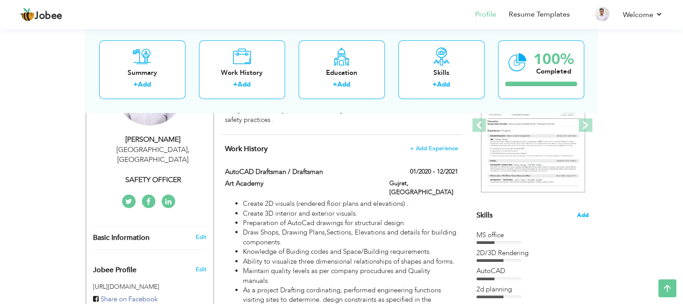
click at [584, 215] on span "Add" at bounding box center [583, 215] width 12 height 9
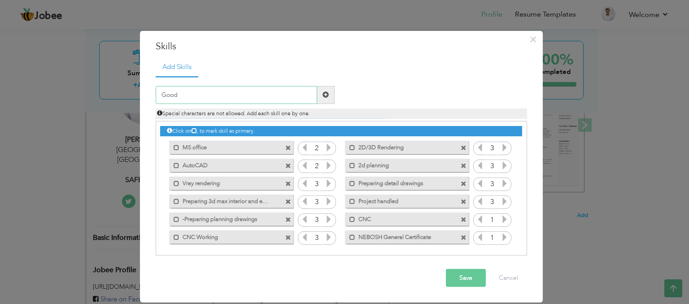
paste input "knowledge"
type input "Good knowledge of Site Hazards"
click at [326, 93] on span at bounding box center [326, 95] width 6 height 6
click at [202, 96] on input "text" at bounding box center [237, 95] width 162 height 18
type input "k"
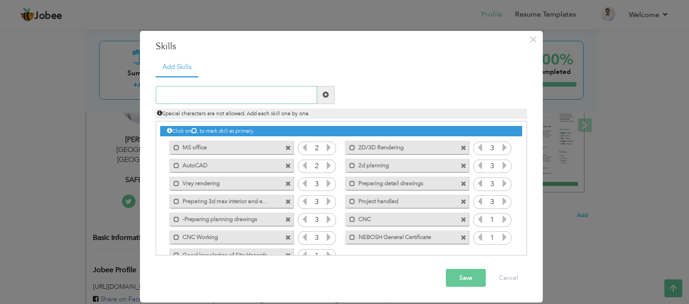
paste input "knowledge"
drag, startPoint x: 257, startPoint y: 97, endPoint x: 213, endPoint y: 92, distance: 44.3
click at [212, 92] on input "knowledge of Risk Assessment" at bounding box center [237, 95] width 162 height 18
paste input "assessment"
click at [217, 96] on input "knowledge of Risk assessment" at bounding box center [237, 95] width 162 height 18
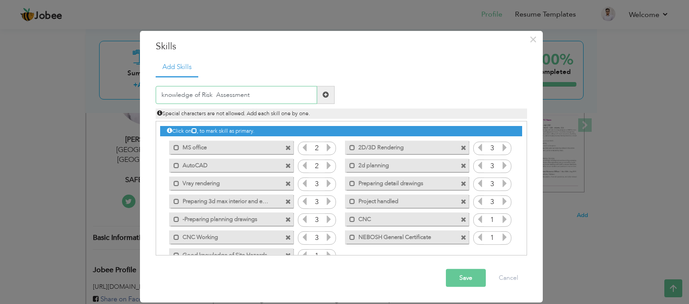
type input "knowledge of Risk Assessment"
click at [470, 281] on button "Save" at bounding box center [466, 278] width 40 height 18
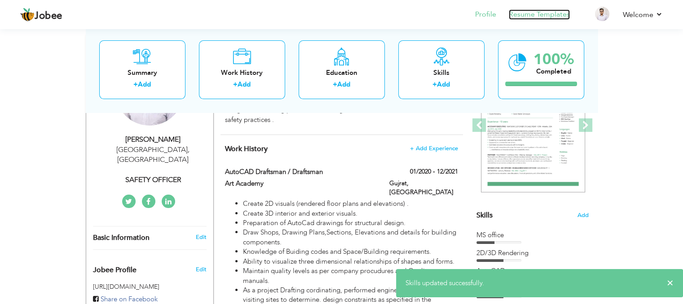
click at [545, 15] on link "Resume Templates" at bounding box center [539, 14] width 61 height 10
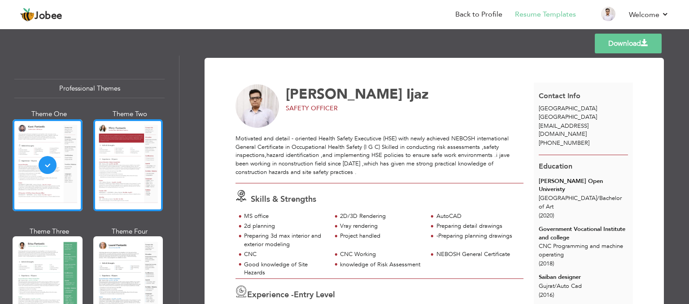
click at [141, 149] on div at bounding box center [128, 165] width 70 height 92
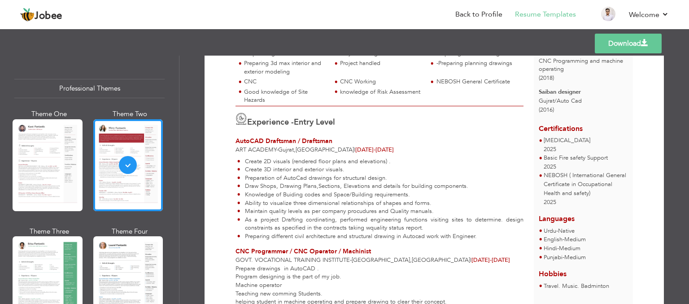
scroll to position [180, 0]
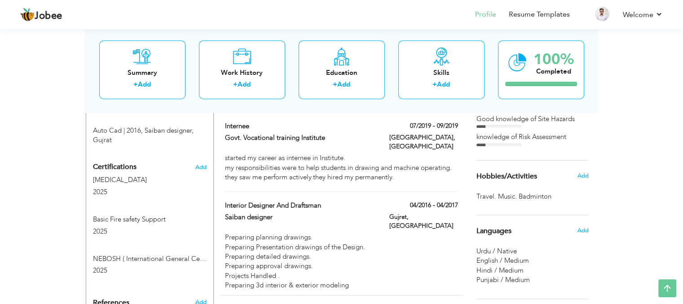
scroll to position [494, 0]
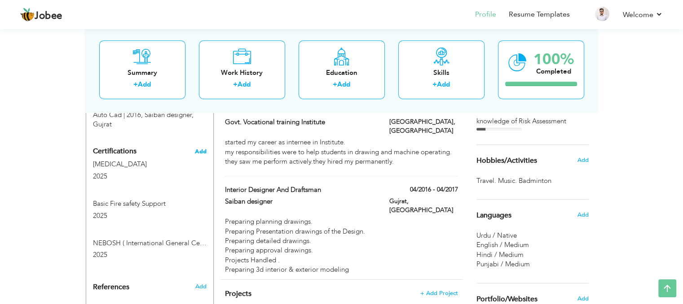
click at [205, 149] on span "Add" at bounding box center [201, 152] width 12 height 6
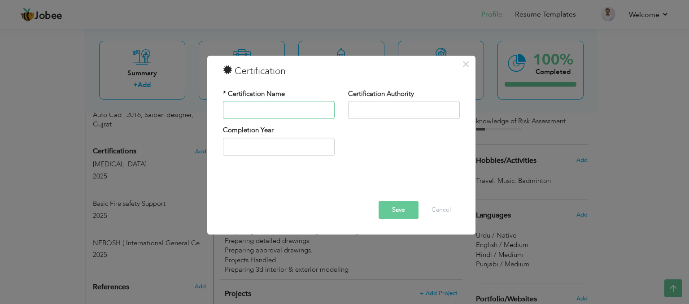
click at [275, 106] on input "text" at bounding box center [279, 110] width 112 height 18
type input "NEBOSH ( International General Certificate in Occupational Health and safety)"
type input "2025"
click at [276, 145] on input "2025" at bounding box center [279, 147] width 112 height 18
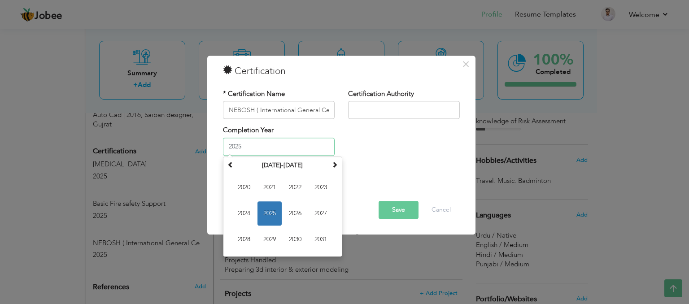
click at [275, 212] on span "2025" at bounding box center [270, 214] width 24 height 24
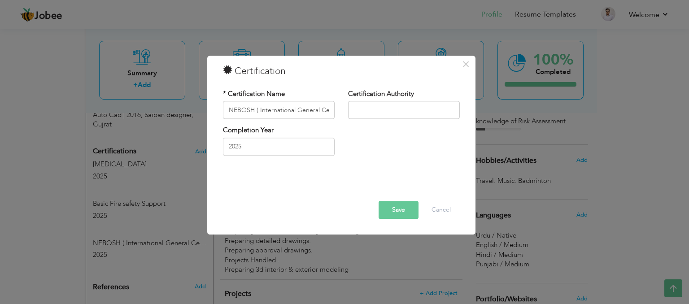
click at [399, 209] on button "Save" at bounding box center [399, 211] width 40 height 18
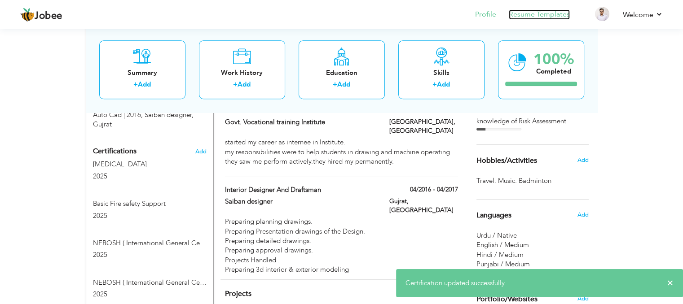
click at [522, 13] on link "Resume Templates" at bounding box center [539, 14] width 61 height 10
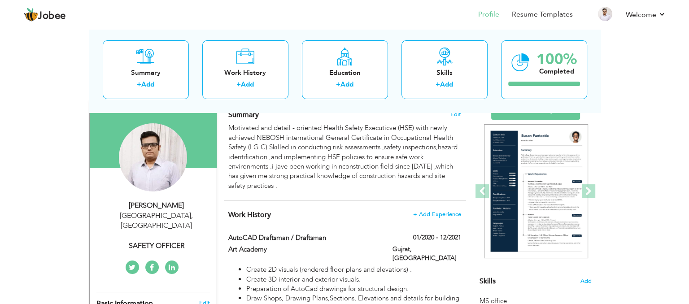
scroll to position [90, 0]
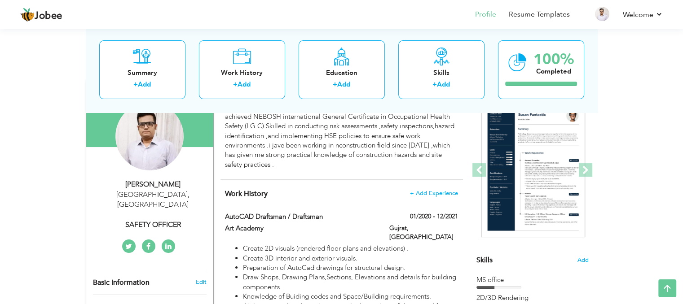
click at [158, 184] on div "[PERSON_NAME]" at bounding box center [153, 185] width 120 height 10
select select "number:166"
select select "number:1"
type input "SAFETY OFFICER"
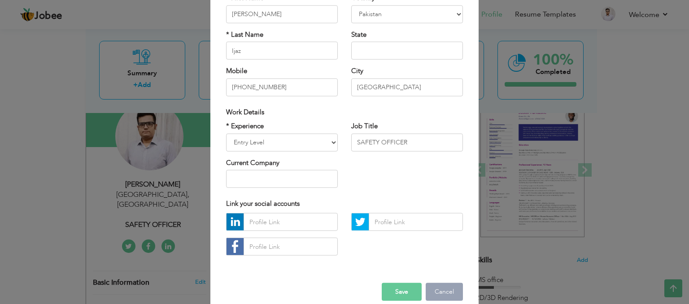
click at [435, 289] on button "Cancel" at bounding box center [444, 292] width 37 height 18
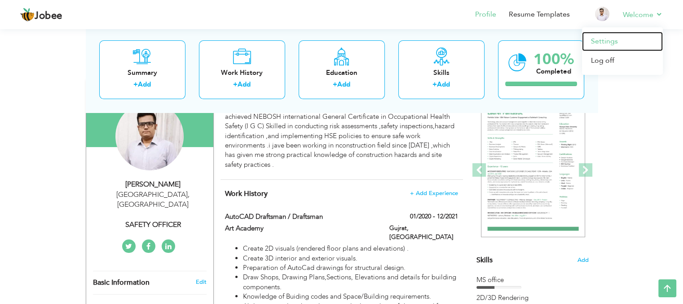
click at [600, 47] on link "Settings" at bounding box center [622, 41] width 81 height 19
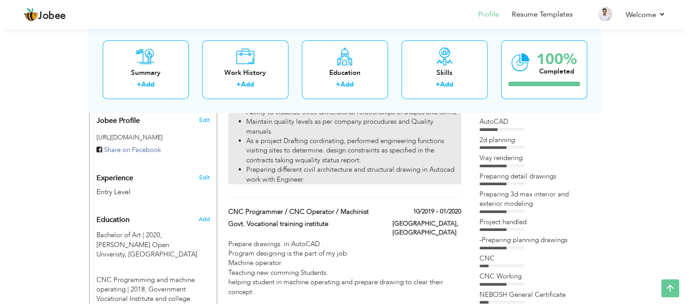
scroll to position [176, 0]
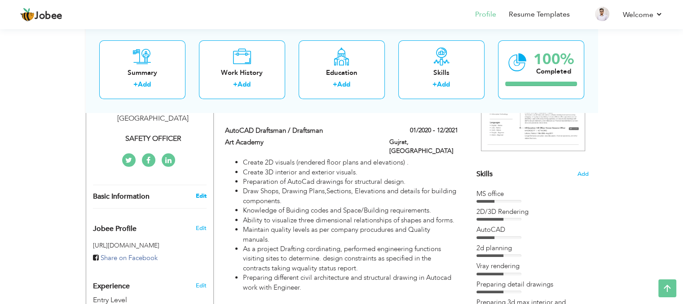
click at [202, 192] on link "Edit" at bounding box center [200, 196] width 11 height 8
select select "number:166"
select select "number:1"
type input "SAFETY OFFICER"
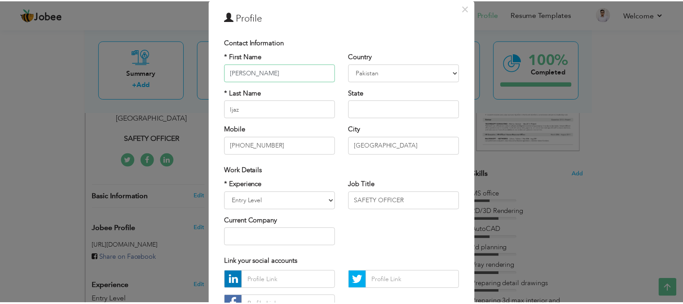
scroll to position [102, 0]
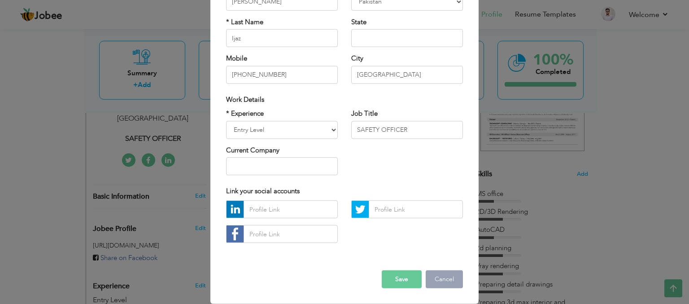
click at [440, 281] on button "Cancel" at bounding box center [444, 280] width 37 height 18
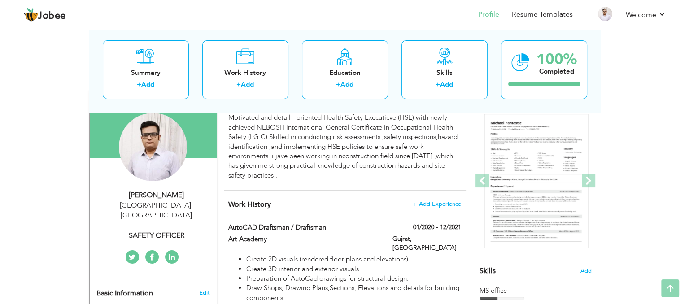
scroll to position [0, 0]
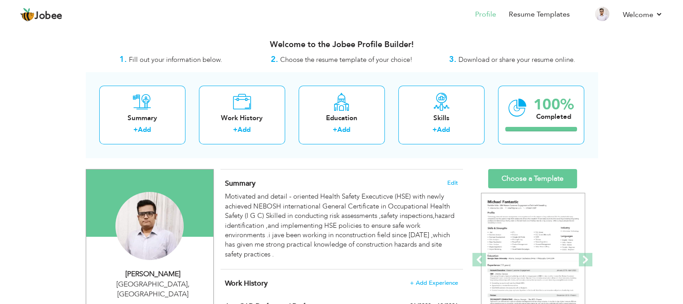
click at [156, 277] on div "Faheem Ijaz" at bounding box center [153, 274] width 120 height 10
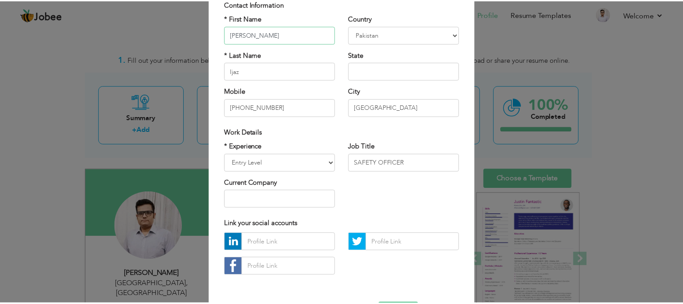
scroll to position [13, 0]
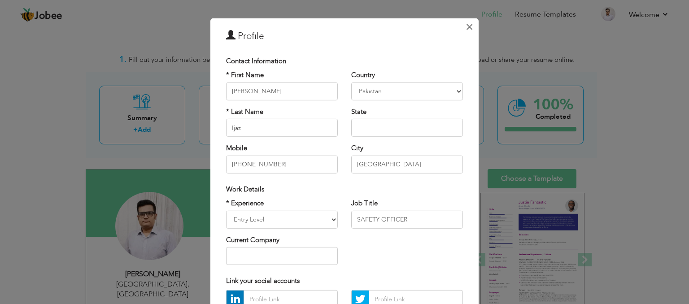
click at [468, 28] on span "×" at bounding box center [470, 27] width 8 height 16
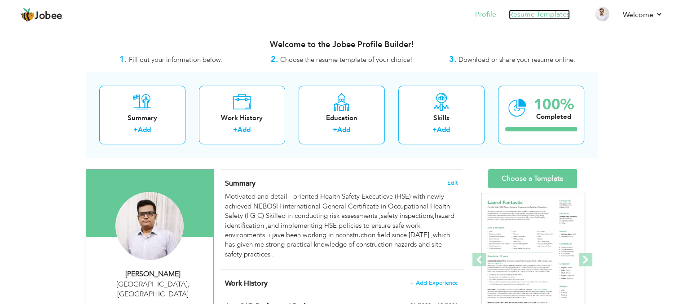
click at [514, 18] on link "Resume Templates" at bounding box center [539, 14] width 61 height 10
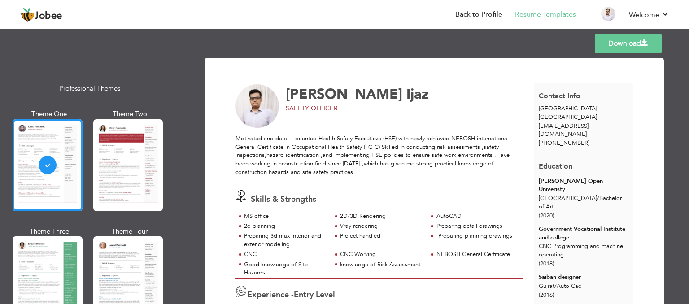
click at [568, 123] on span "faheemijazwaz@gmail.com" at bounding box center [564, 130] width 50 height 17
click at [577, 127] on span "faheemijazwaz@gmail.com" at bounding box center [564, 130] width 50 height 17
drag, startPoint x: 564, startPoint y: 127, endPoint x: 548, endPoint y: 128, distance: 16.2
click at [548, 128] on span "faheemijazwaz@gmail.com" at bounding box center [564, 130] width 50 height 17
click at [488, 14] on link "Back to Profile" at bounding box center [479, 14] width 47 height 10
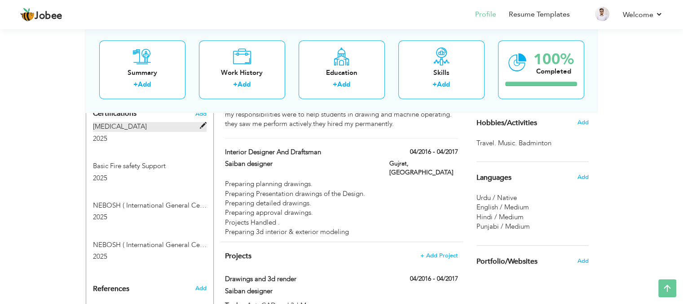
scroll to position [567, 0]
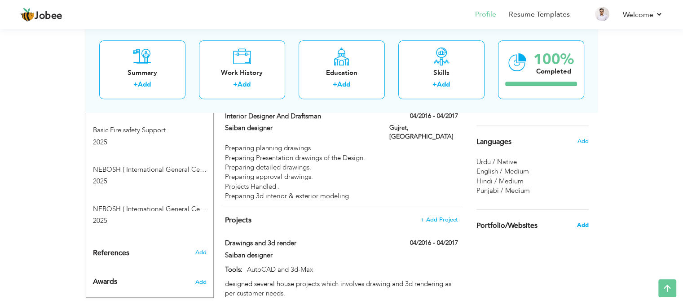
click at [586, 226] on span "Add" at bounding box center [582, 225] width 12 height 8
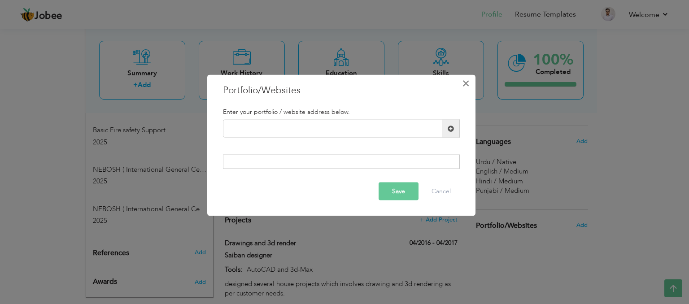
click at [462, 87] on span "×" at bounding box center [466, 83] width 8 height 16
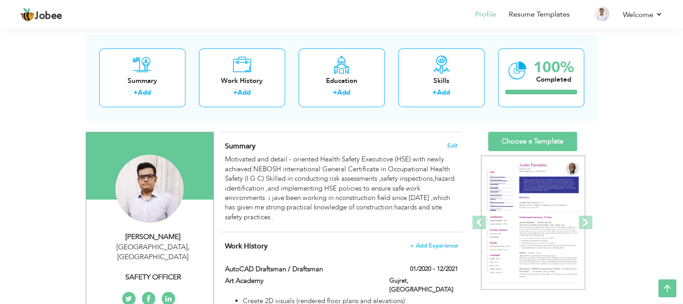
scroll to position [0, 0]
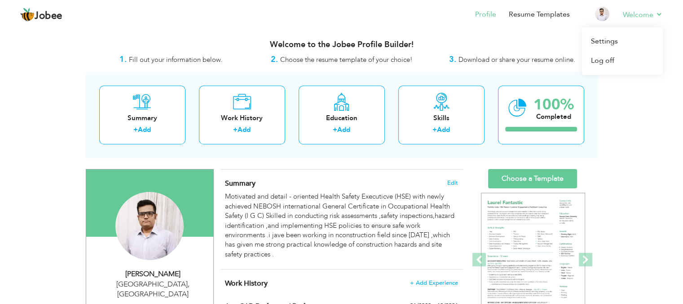
click at [622, 15] on li "Welcome Settings Log off" at bounding box center [636, 15] width 53 height 24
click at [617, 40] on link "Settings" at bounding box center [622, 41] width 81 height 19
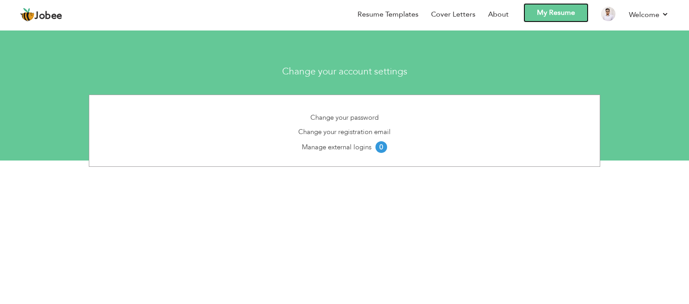
click at [571, 13] on link "My Resume" at bounding box center [556, 12] width 65 height 19
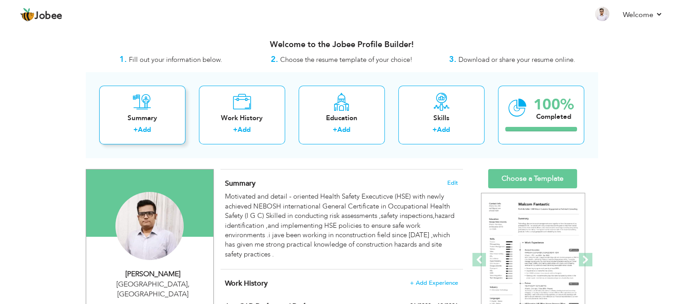
click at [138, 98] on icon at bounding box center [142, 102] width 18 height 18
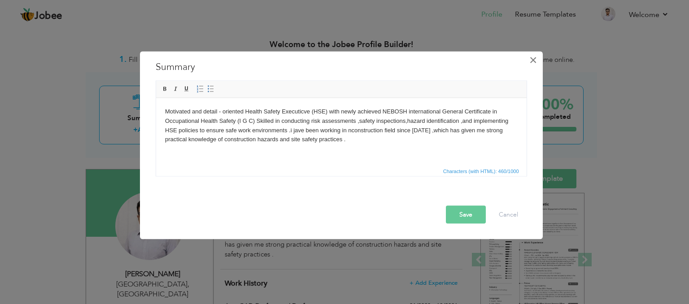
click at [533, 61] on span "×" at bounding box center [534, 60] width 8 height 16
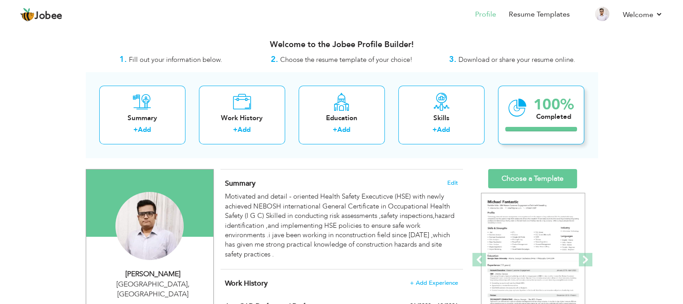
click at [522, 112] on icon at bounding box center [517, 108] width 18 height 30
click at [536, 121] on div "Completed" at bounding box center [553, 116] width 40 height 9
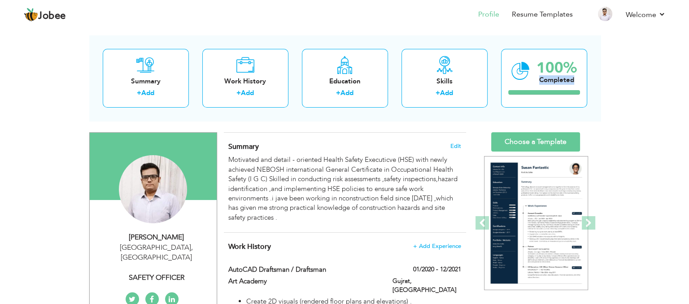
scroll to position [90, 0]
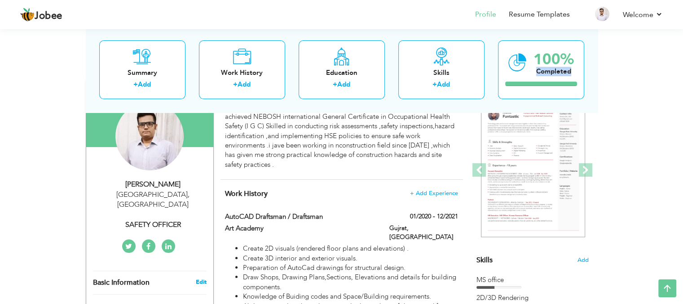
click at [199, 278] on link "Edit" at bounding box center [200, 282] width 11 height 8
type input "Faheem"
type input "Ijaz"
type input "+923456902940"
select select "number:166"
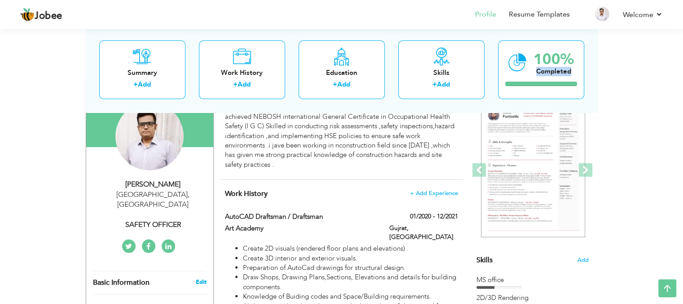
type input "Wazirabad"
select select "number:1"
type input "SAFETY OFFICER"
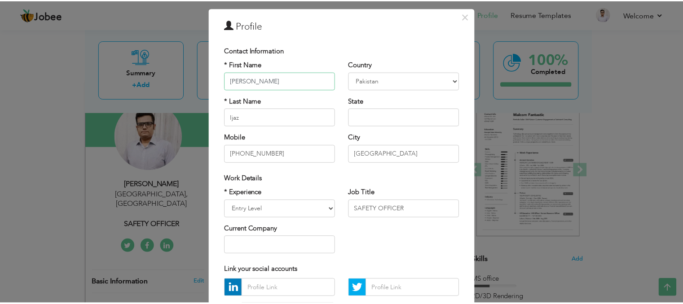
scroll to position [0, 0]
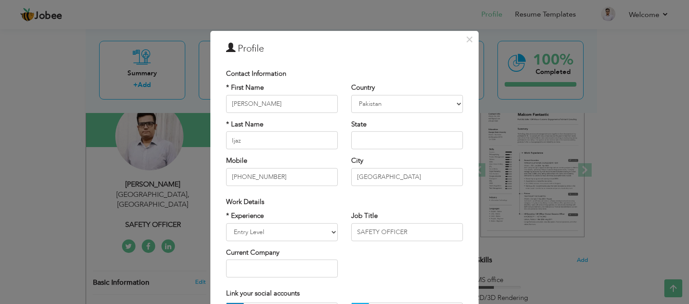
click at [241, 48] on h3 "Profile" at bounding box center [344, 48] width 237 height 13
click at [469, 40] on span "×" at bounding box center [470, 39] width 8 height 16
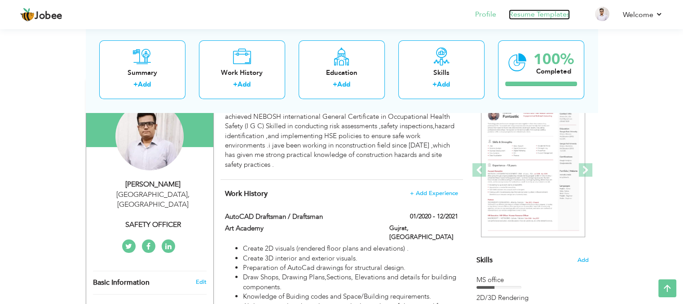
click at [531, 16] on link "Resume Templates" at bounding box center [539, 14] width 61 height 10
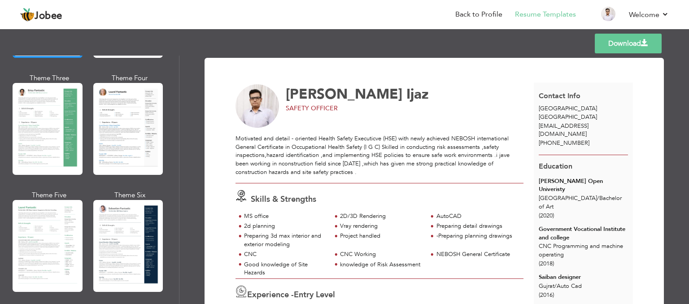
scroll to position [180, 0]
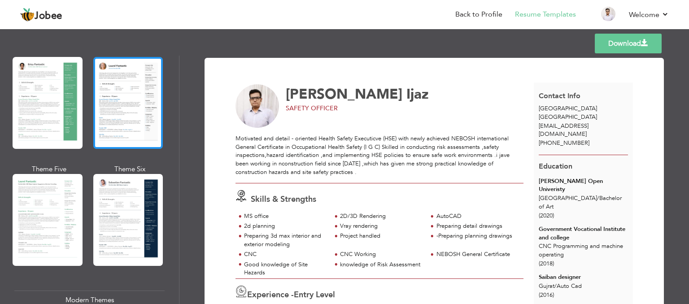
click at [115, 87] on div at bounding box center [128, 103] width 70 height 92
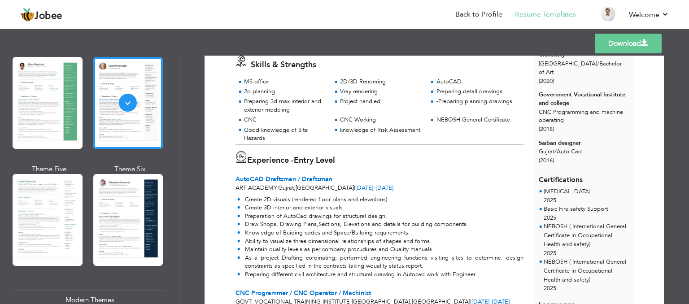
scroll to position [0, 0]
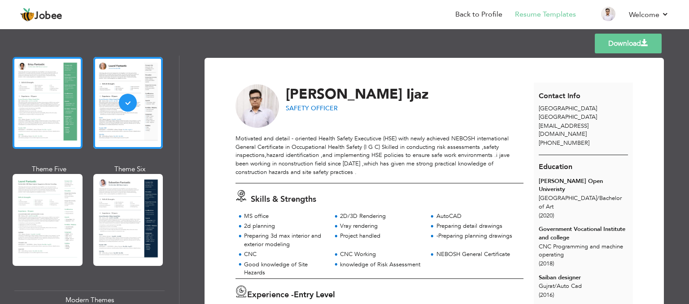
click at [59, 102] on div at bounding box center [48, 103] width 70 height 92
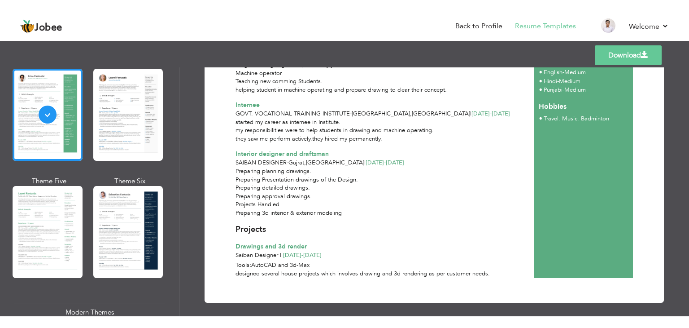
scroll to position [404, 0]
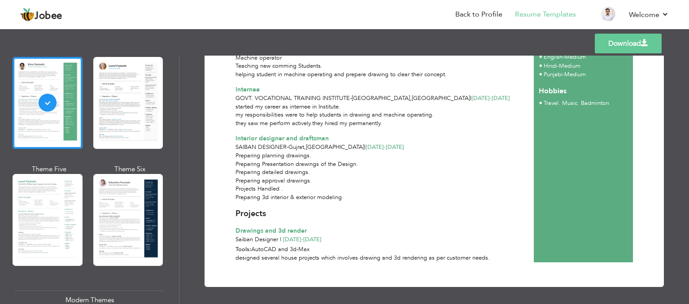
click at [637, 35] on link "Download" at bounding box center [628, 44] width 67 height 20
click at [619, 47] on link "Download" at bounding box center [628, 44] width 67 height 20
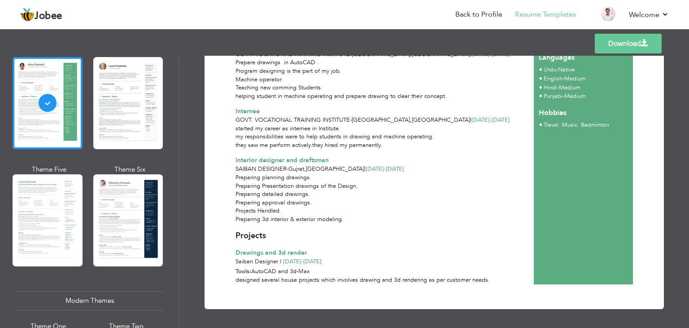
scroll to position [381, 0]
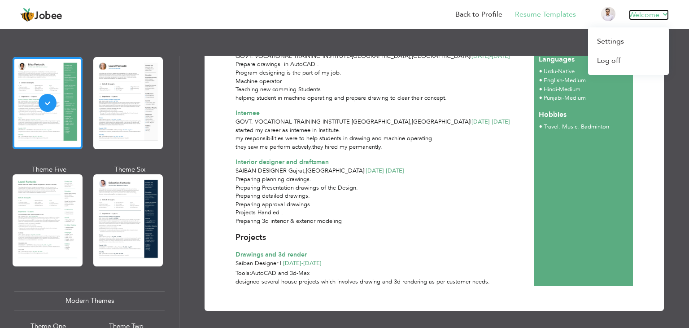
click at [667, 11] on link "Welcome" at bounding box center [649, 14] width 40 height 11
click at [615, 64] on link "Log off" at bounding box center [628, 60] width 81 height 19
